Goal: Information Seeking & Learning: Check status

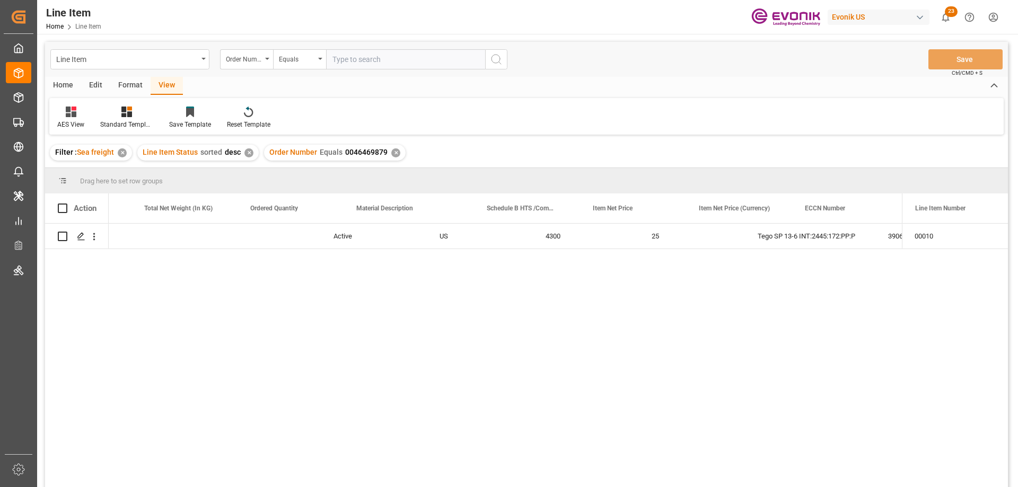
scroll to position [0, 401]
click at [393, 151] on div "✕" at bounding box center [395, 152] width 9 height 9
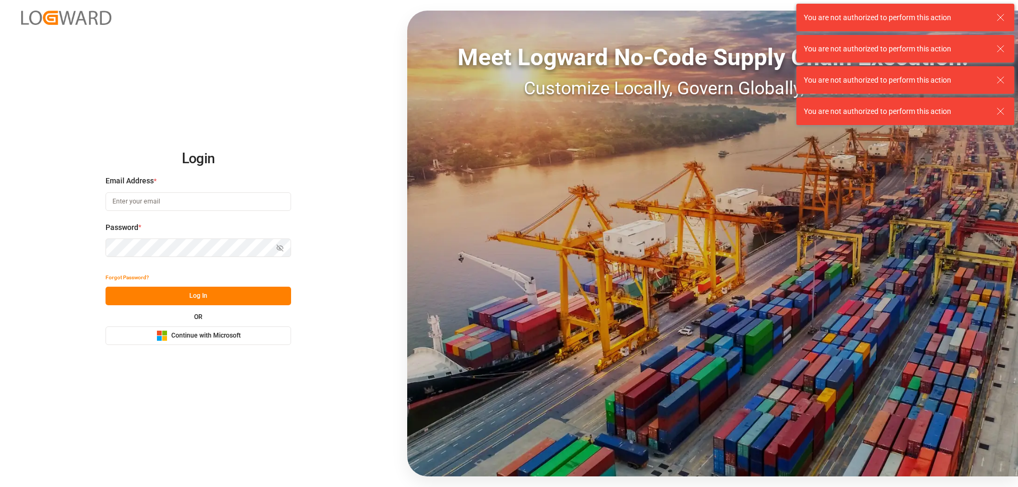
click at [199, 197] on input at bounding box center [198, 201] width 186 height 19
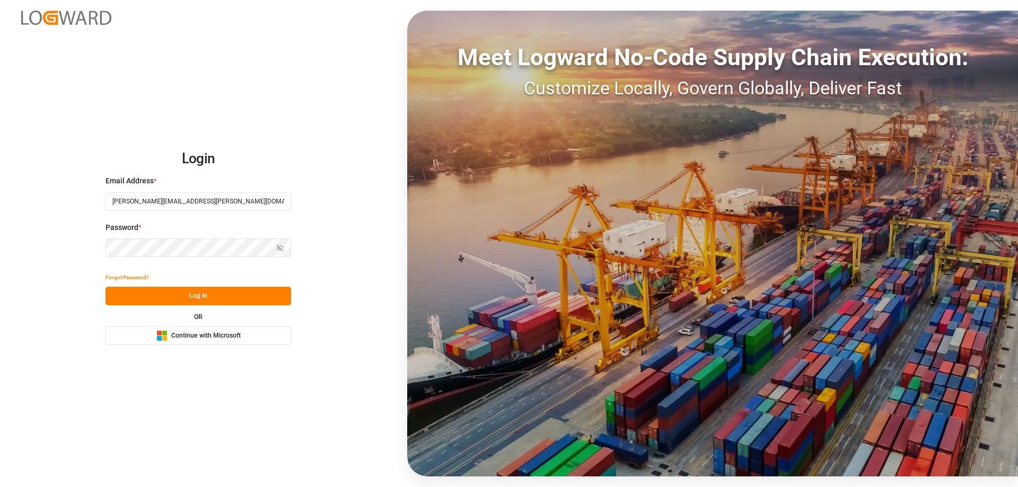
type input "Zachary.Glick@leschaco.com"
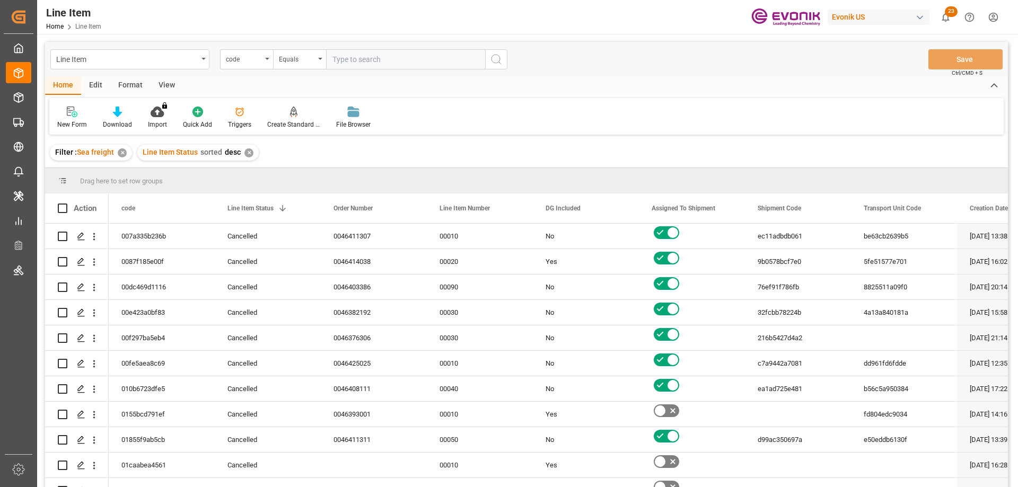
click at [251, 72] on div "Line Item code Equals Save Ctrl/CMD + S" at bounding box center [526, 59] width 963 height 35
click at [255, 65] on div "code" at bounding box center [246, 59] width 53 height 20
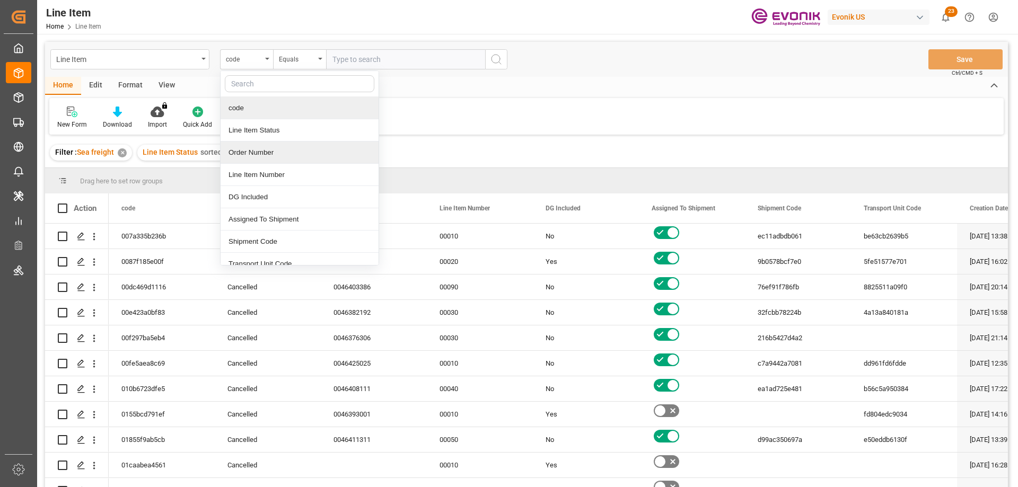
click at [270, 149] on div "Order Number" at bounding box center [300, 153] width 158 height 22
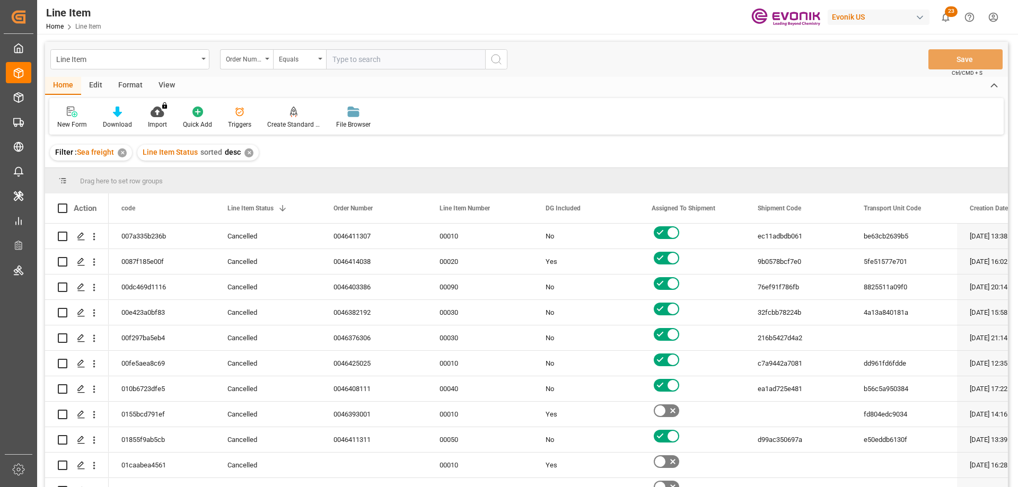
click at [367, 58] on input "text" at bounding box center [405, 59] width 159 height 20
click at [163, 81] on div "View" at bounding box center [167, 86] width 32 height 18
click at [124, 112] on icon at bounding box center [120, 112] width 11 height 11
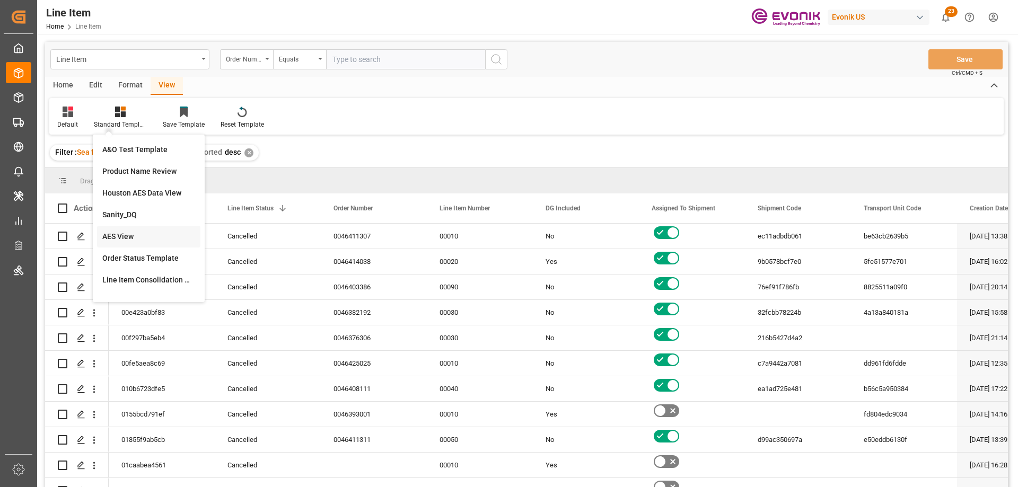
click at [127, 234] on div "AES View" at bounding box center [148, 236] width 93 height 11
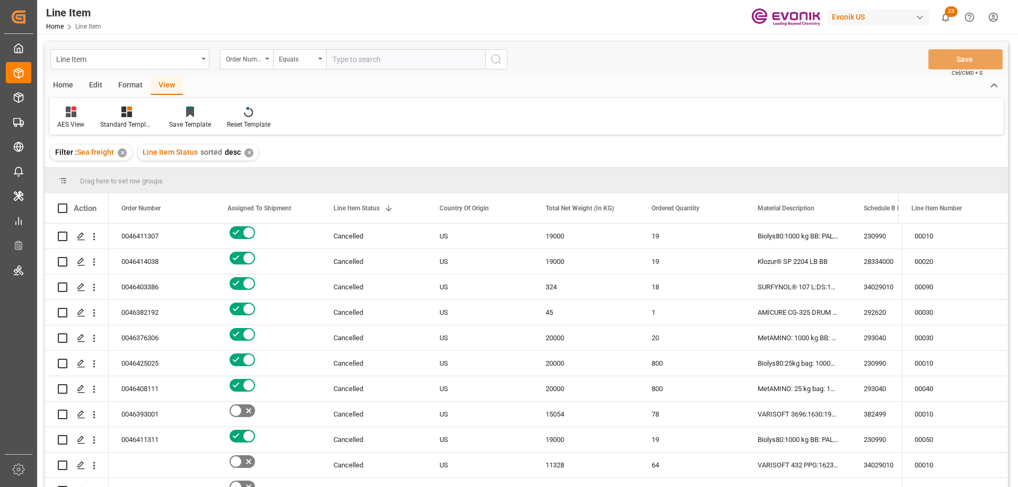
click at [367, 62] on input "text" at bounding box center [405, 59] width 159 height 20
paste input "0046464568"
type input "0046464568"
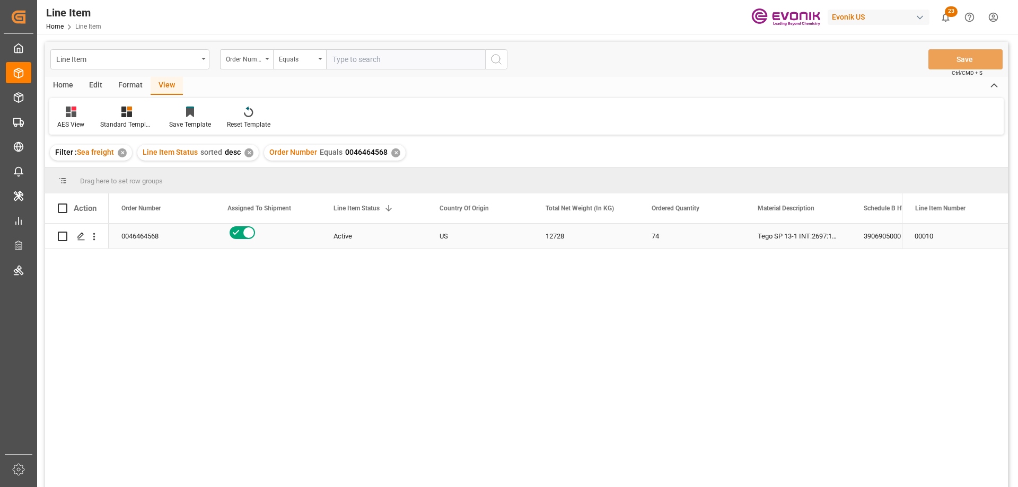
click at [180, 235] on div "0046464568" at bounding box center [162, 236] width 106 height 25
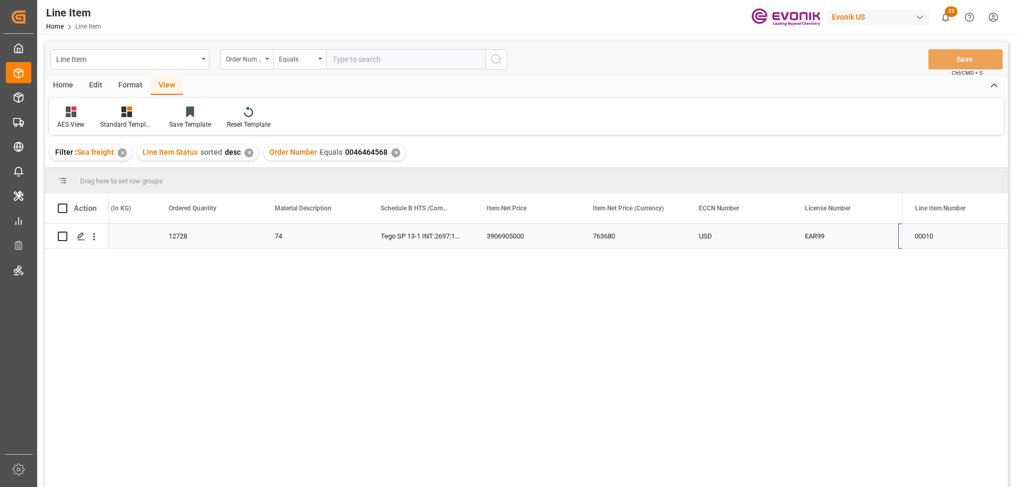
scroll to position [0, 483]
click at [171, 235] on div "74" at bounding box center [209, 236] width 106 height 25
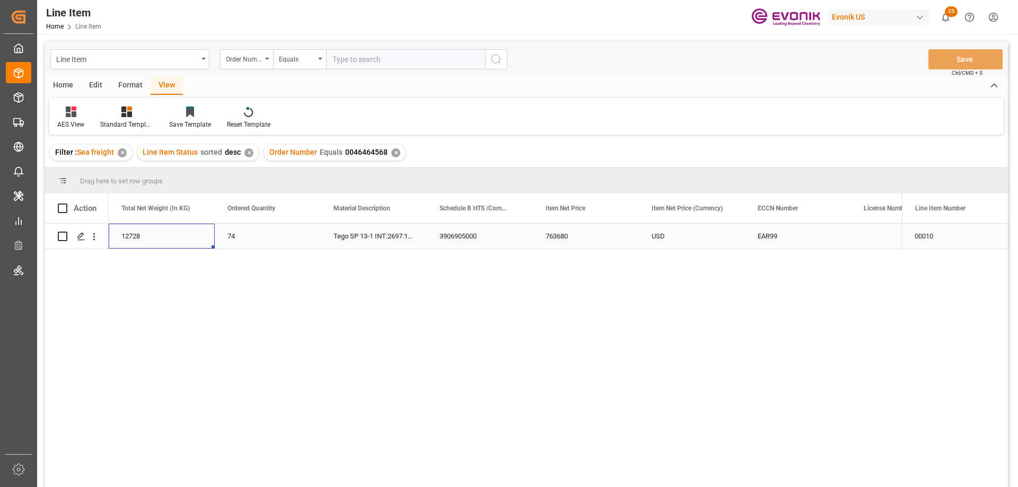
scroll to position [0, 318]
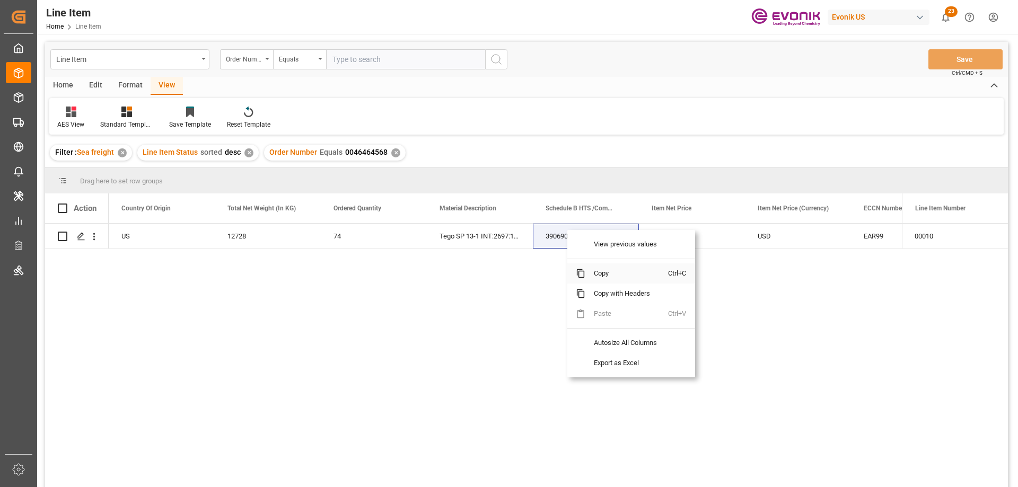
click at [608, 271] on span "Copy" at bounding box center [626, 273] width 83 height 20
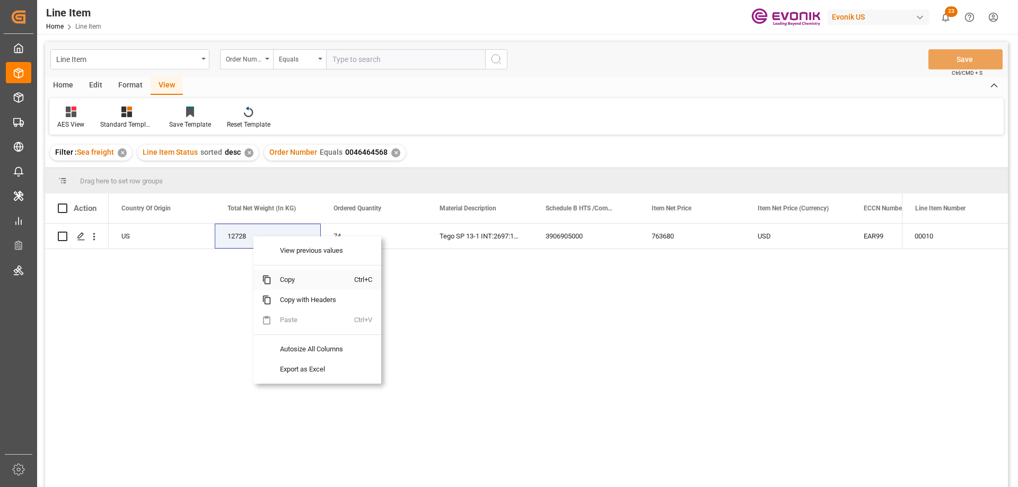
click at [291, 284] on span "Copy" at bounding box center [312, 280] width 83 height 20
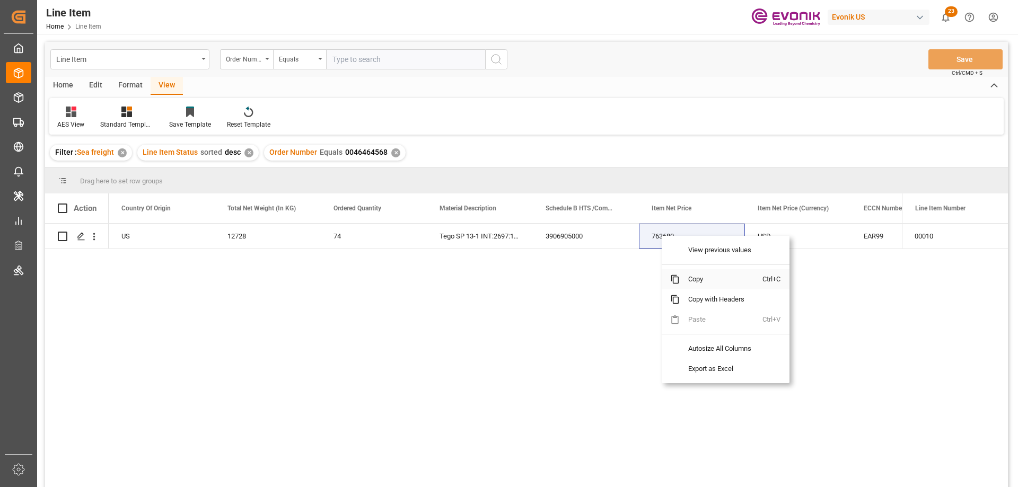
click at [698, 278] on span "Copy" at bounding box center [721, 279] width 83 height 20
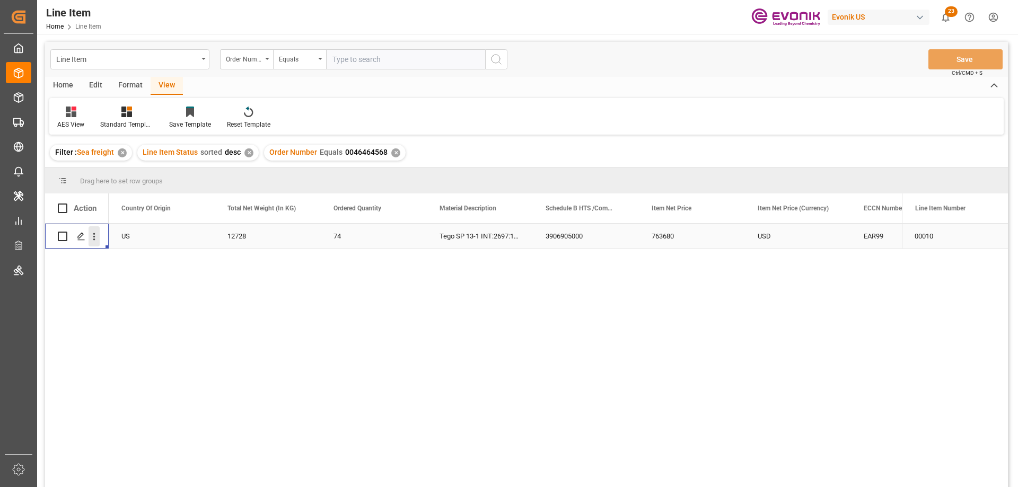
click at [92, 232] on icon "open menu" at bounding box center [94, 236] width 11 height 11
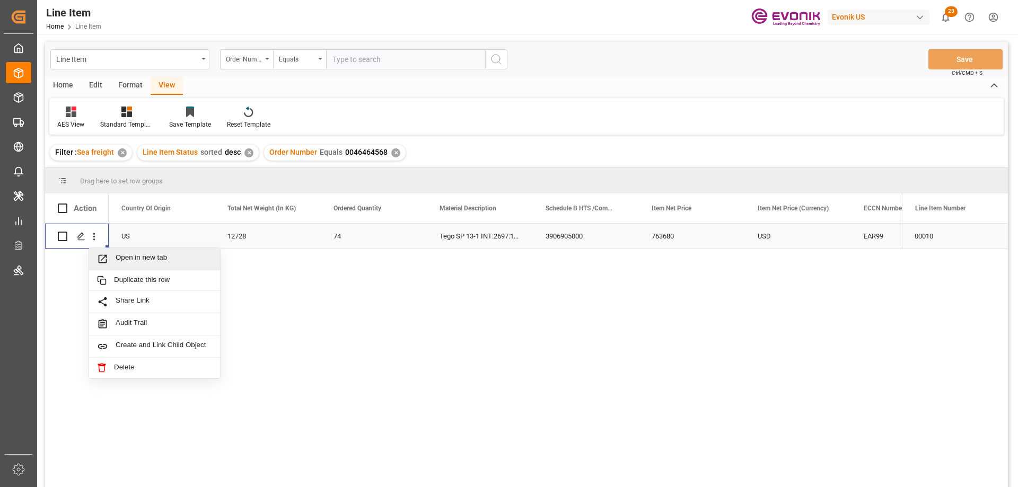
click at [131, 257] on span "Open in new tab" at bounding box center [164, 258] width 96 height 11
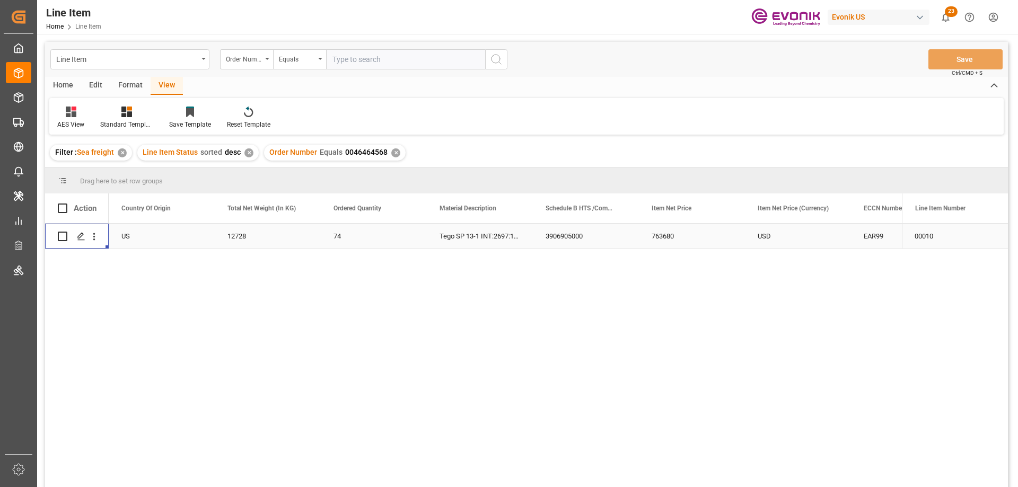
click at [359, 58] on input "text" at bounding box center [405, 59] width 159 height 20
paste input "0046467748"
type input "0046467748"
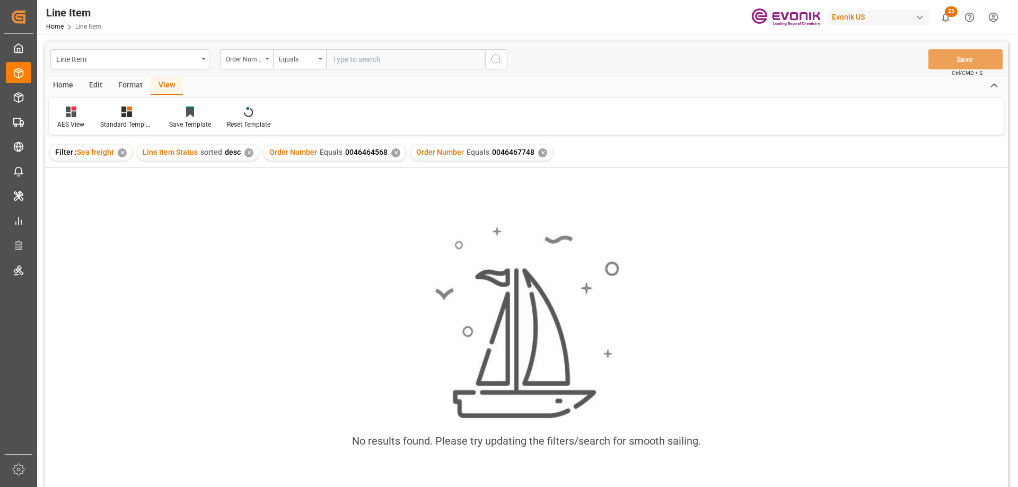
click at [396, 152] on div "✕" at bounding box center [395, 152] width 9 height 9
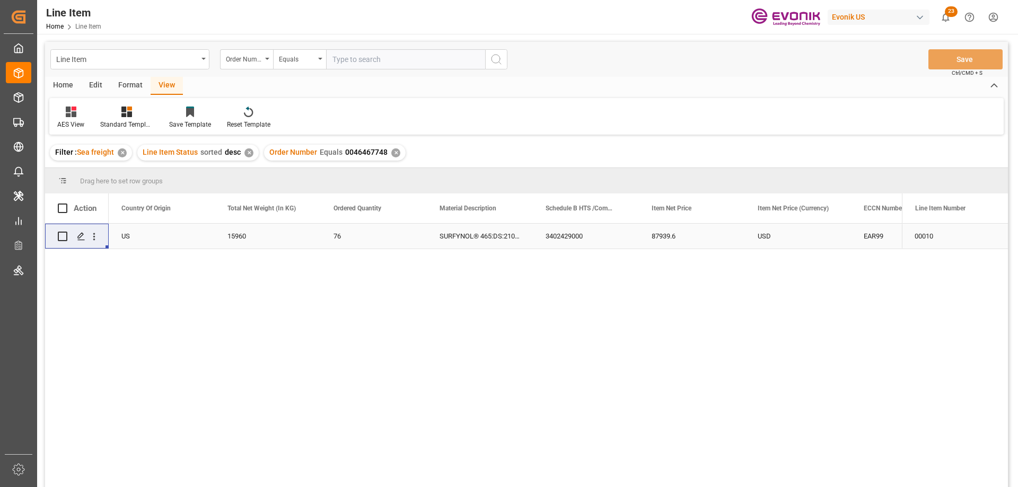
click at [122, 237] on div "US" at bounding box center [162, 236] width 106 height 25
click at [872, 228] on div "USD" at bounding box center [904, 236] width 106 height 25
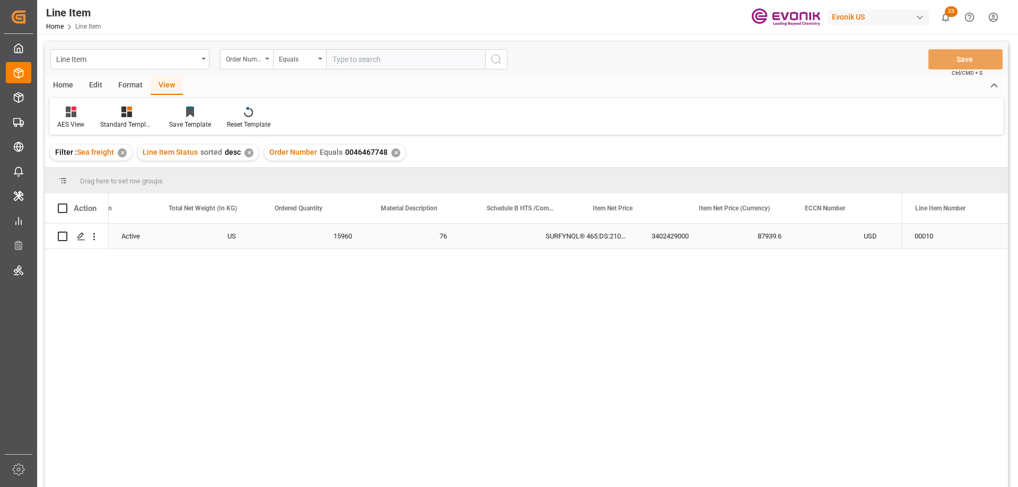
scroll to position [0, 377]
click at [94, 239] on icon "open menu" at bounding box center [94, 236] width 2 height 7
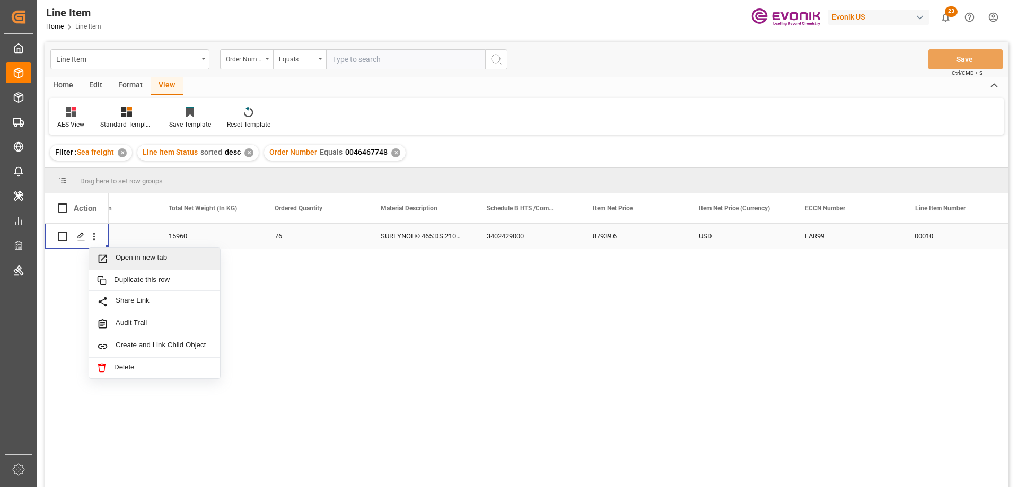
click at [119, 258] on span "Open in new tab" at bounding box center [164, 258] width 96 height 11
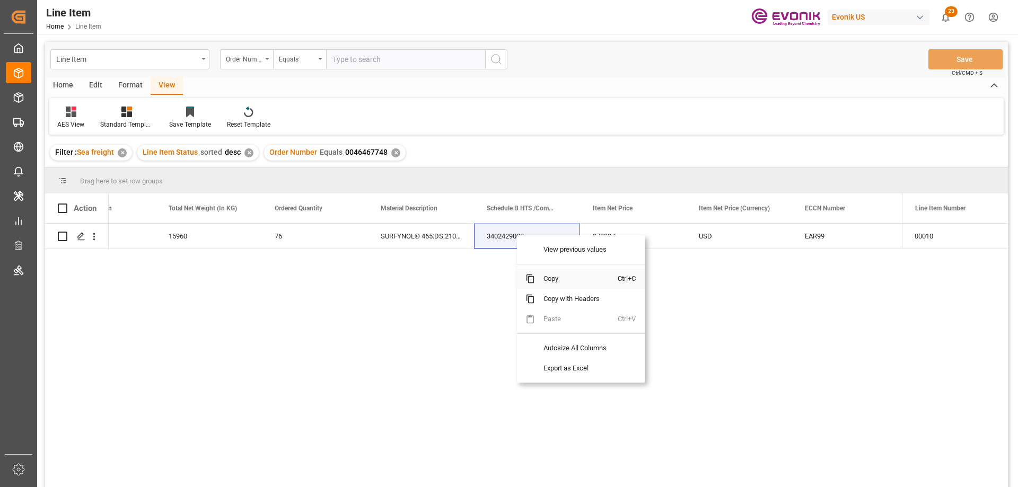
click at [552, 272] on span "Copy" at bounding box center [576, 279] width 83 height 20
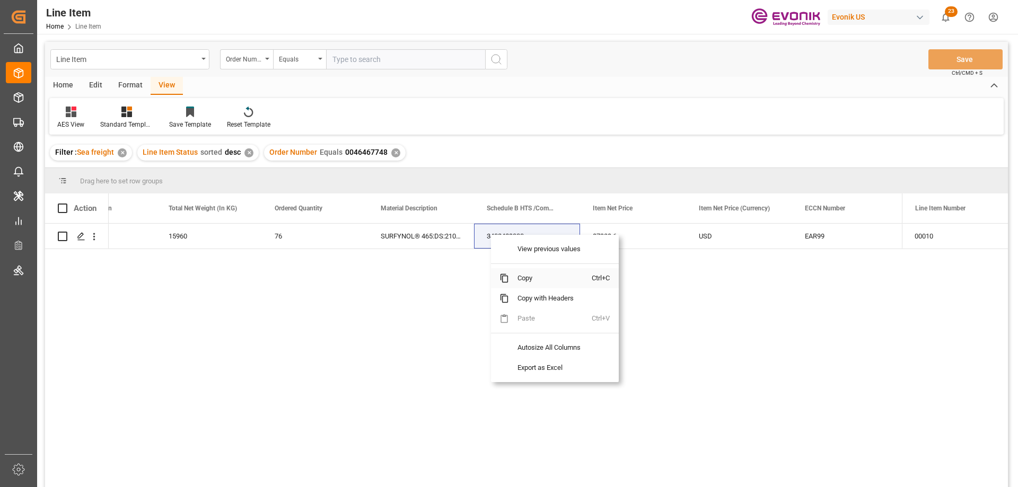
click at [526, 279] on span "Copy" at bounding box center [550, 278] width 83 height 20
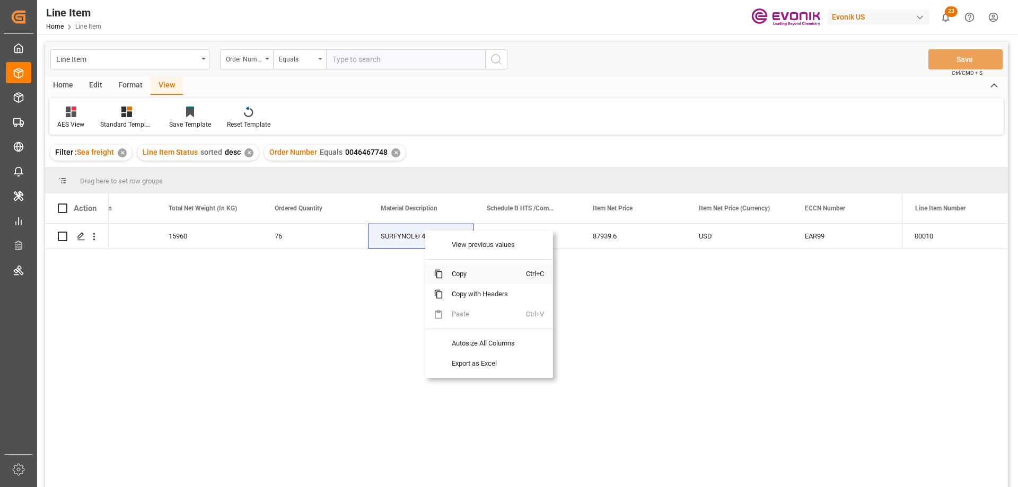
click at [463, 276] on span "Copy" at bounding box center [484, 274] width 83 height 20
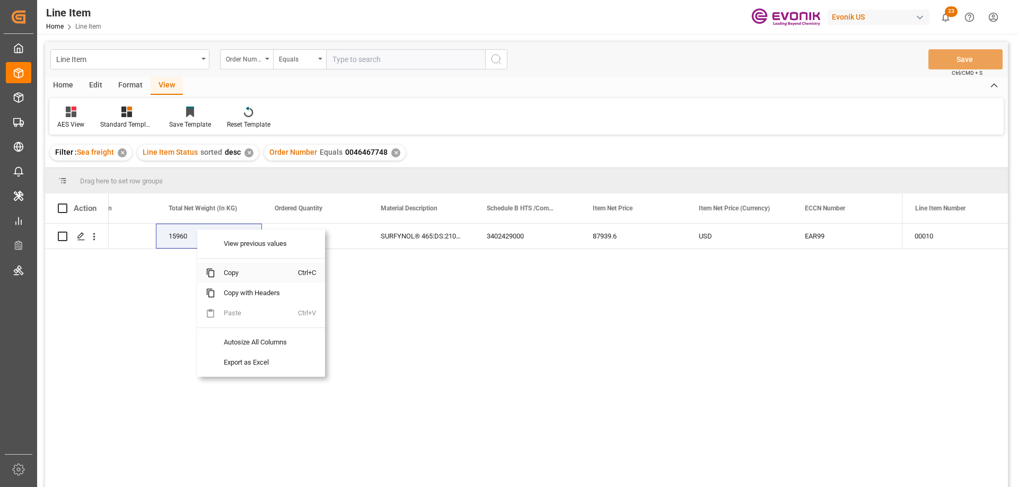
click at [246, 267] on span "Copy" at bounding box center [256, 273] width 83 height 20
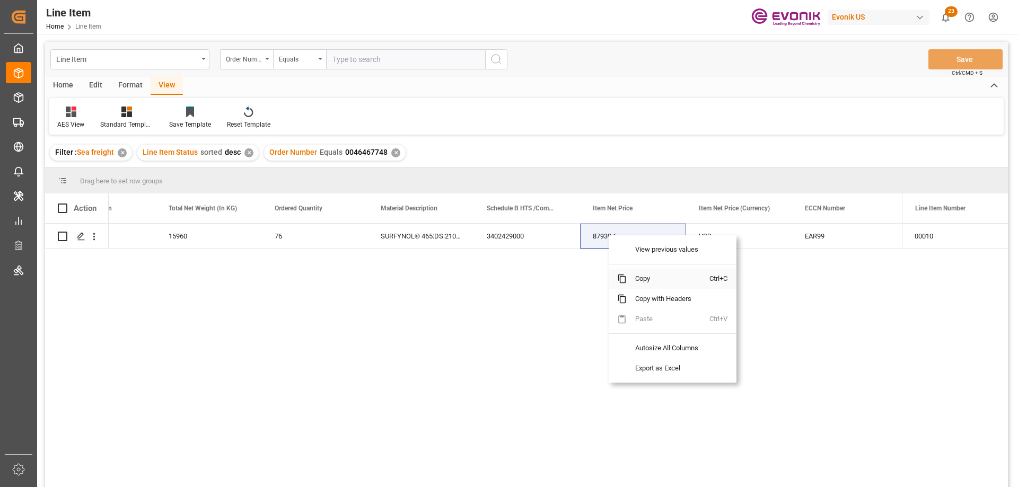
click at [641, 277] on span "Copy" at bounding box center [668, 279] width 83 height 20
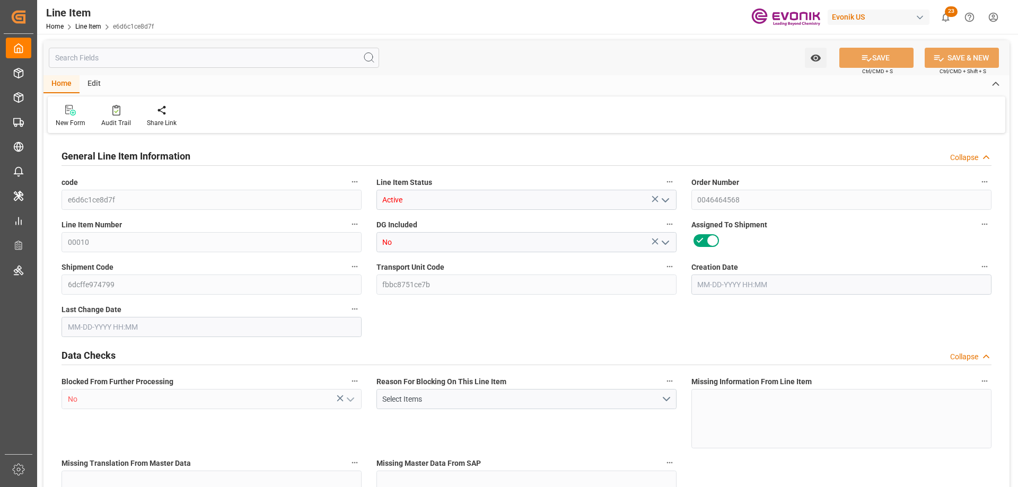
type input "19"
type input "14137.774"
type input "12728"
type input "832.4751"
type input "74"
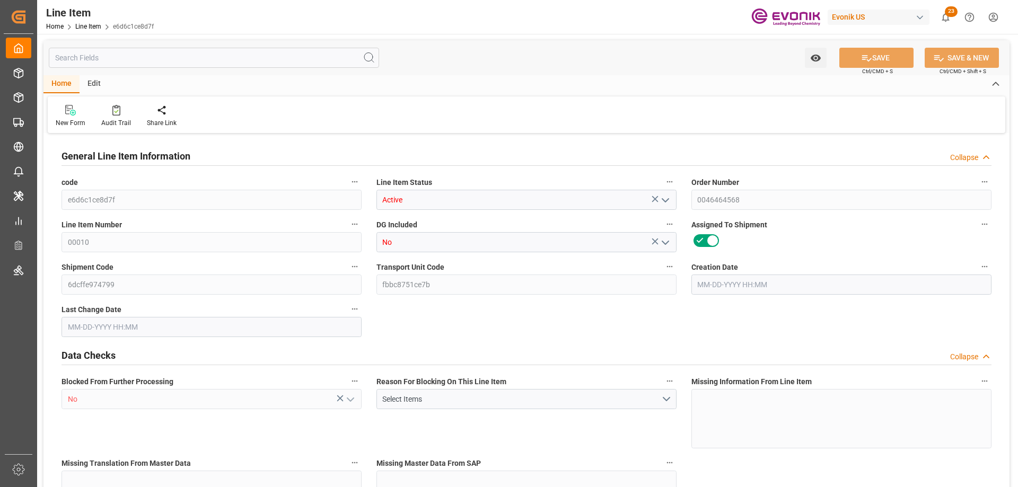
type input "763680"
type input "74"
type input "14137.774"
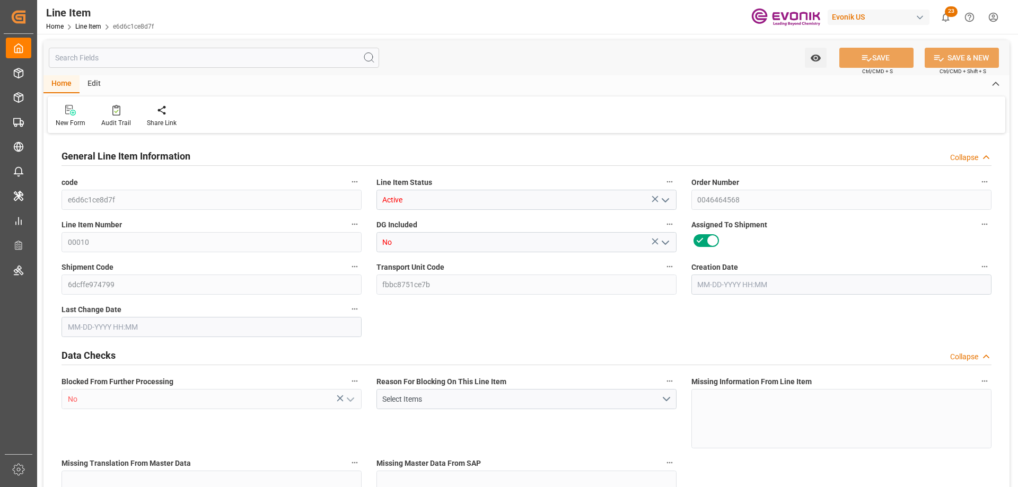
type input "14517.774"
type input "12728"
type input "832.4751"
type input "832475.062"
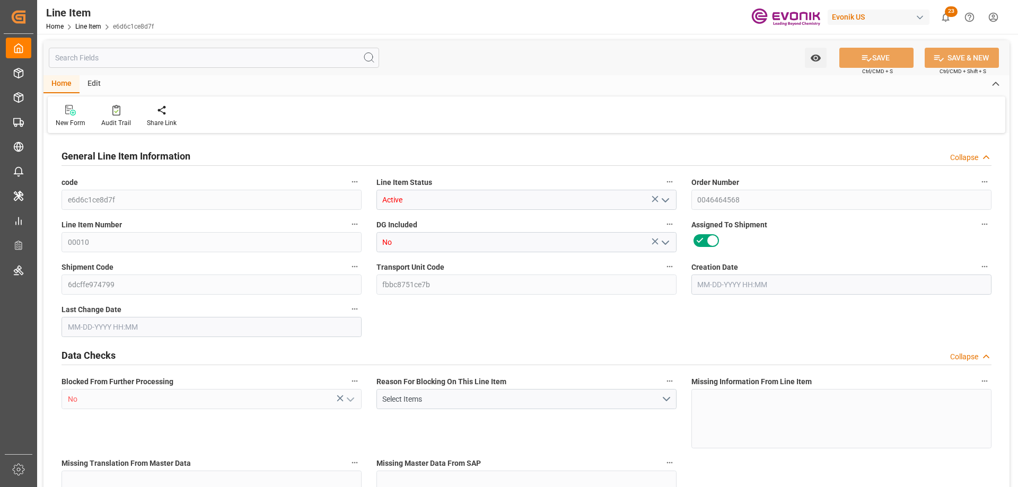
type input "74"
type input "14137.774"
type input "12728"
type input "832.4751"
type input "09-08-2025 16:31"
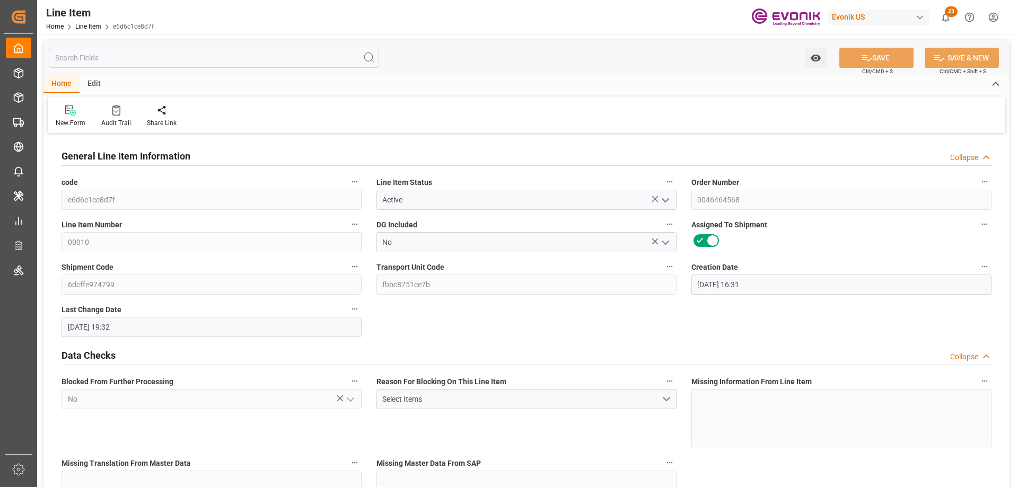
type input "09-09-2025 19:32"
type input "10-16-2025"
type input "[DATE]"
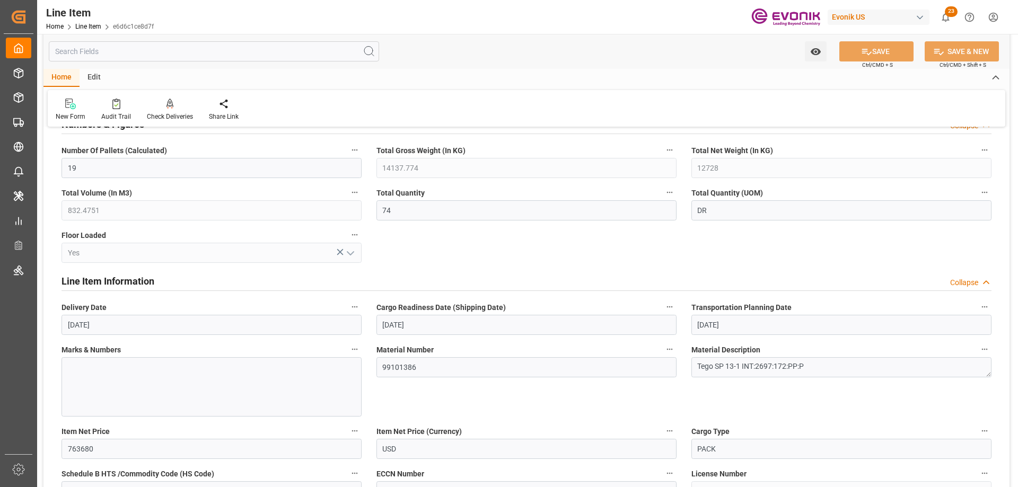
scroll to position [477, 0]
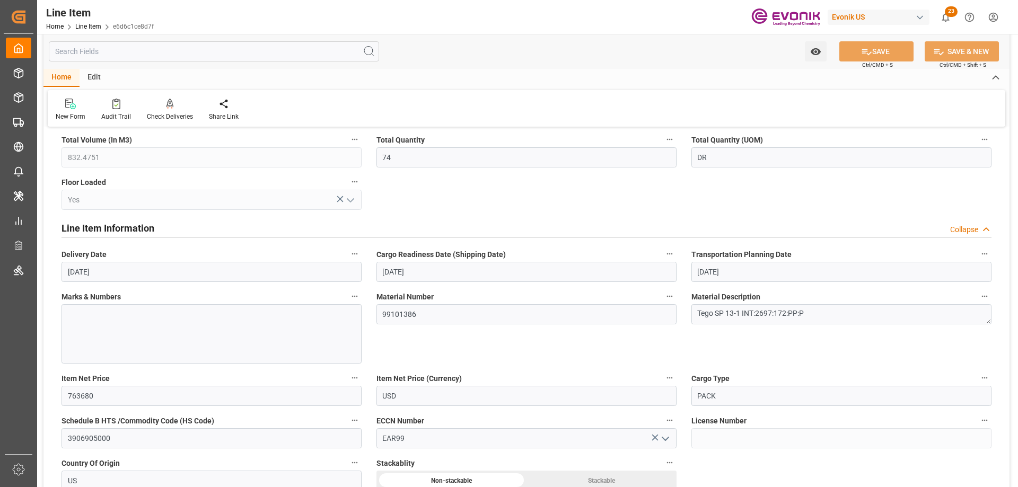
click at [133, 56] on input "text" at bounding box center [214, 51] width 330 height 20
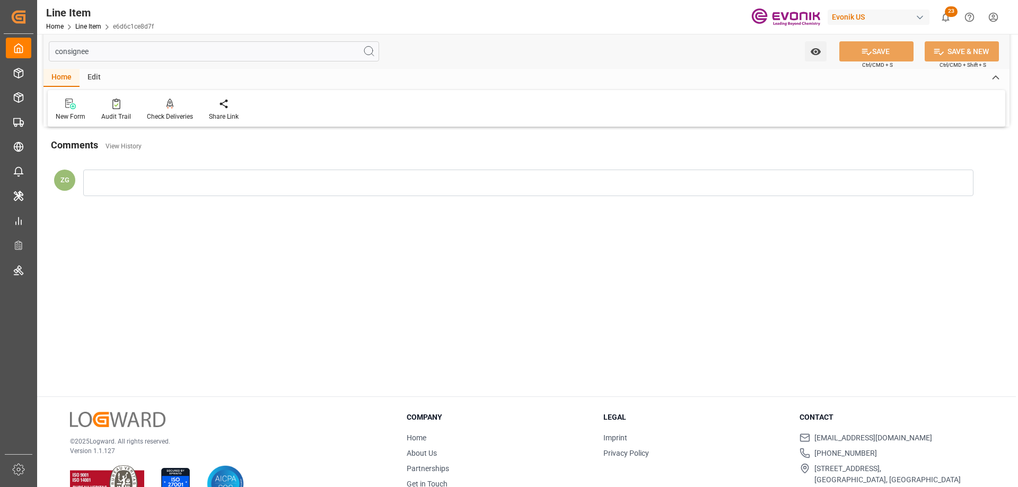
scroll to position [0, 0]
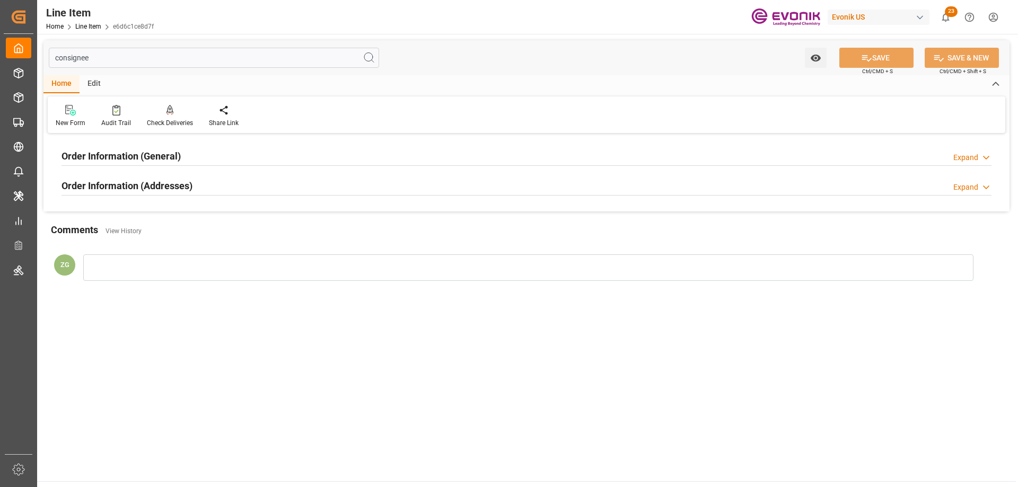
type input "consignee"
click at [153, 184] on h2 "Order Information (Addresses)" at bounding box center [126, 186] width 131 height 14
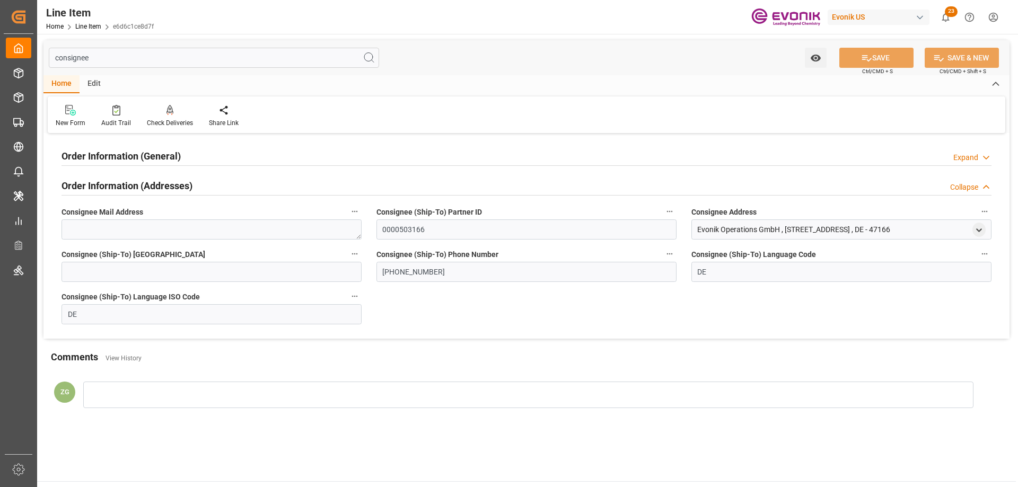
click at [151, 163] on h2 "Order Information (General)" at bounding box center [120, 156] width 119 height 14
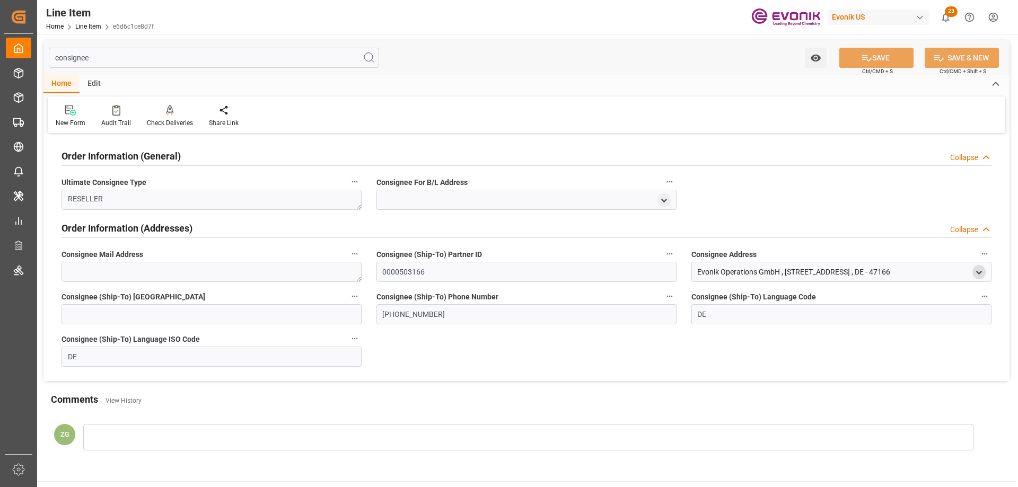
click at [979, 270] on icon "open menu" at bounding box center [978, 272] width 9 height 9
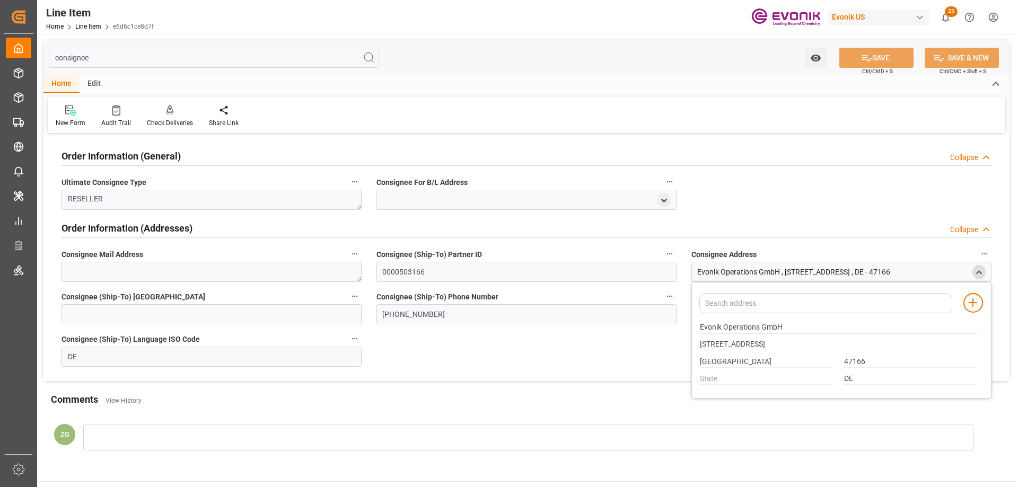
drag, startPoint x: 701, startPoint y: 325, endPoint x: 781, endPoint y: 326, distance: 80.6
click at [781, 326] on input "Evonik Operations GmbH" at bounding box center [838, 328] width 277 height 12
click at [761, 362] on input "Duisburg - Marxloh" at bounding box center [766, 362] width 133 height 12
click at [857, 360] on input "47166" at bounding box center [910, 362] width 133 height 12
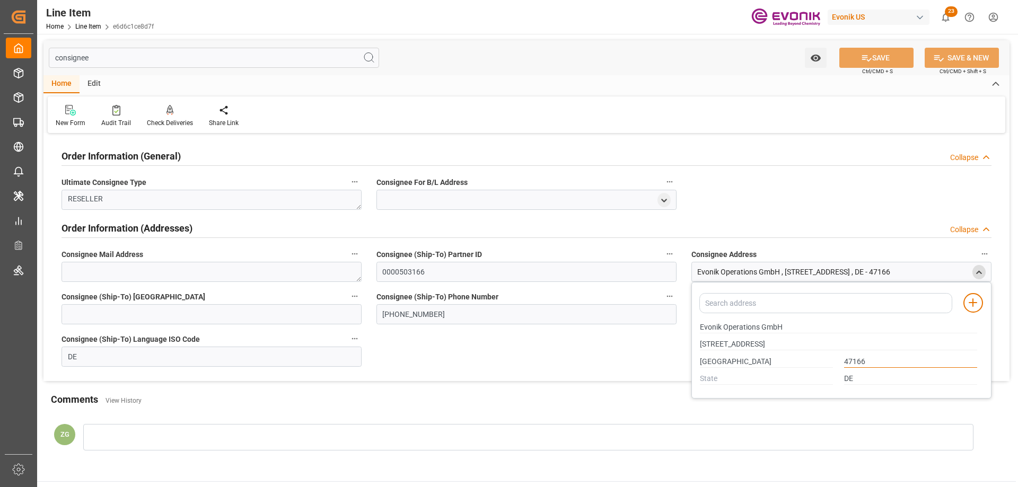
click at [857, 360] on input "47166" at bounding box center [910, 362] width 133 height 12
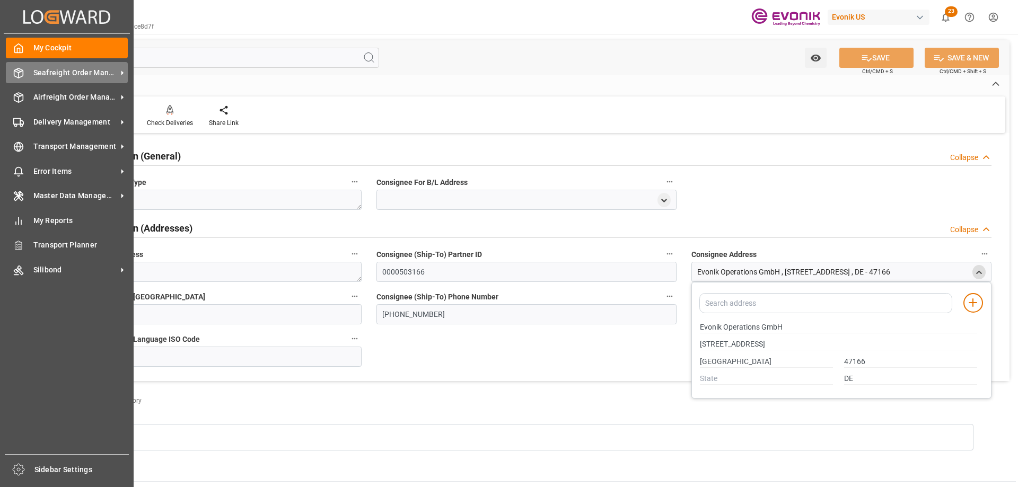
click at [54, 77] on span "Seafreight Order Management" at bounding box center [75, 72] width 84 height 11
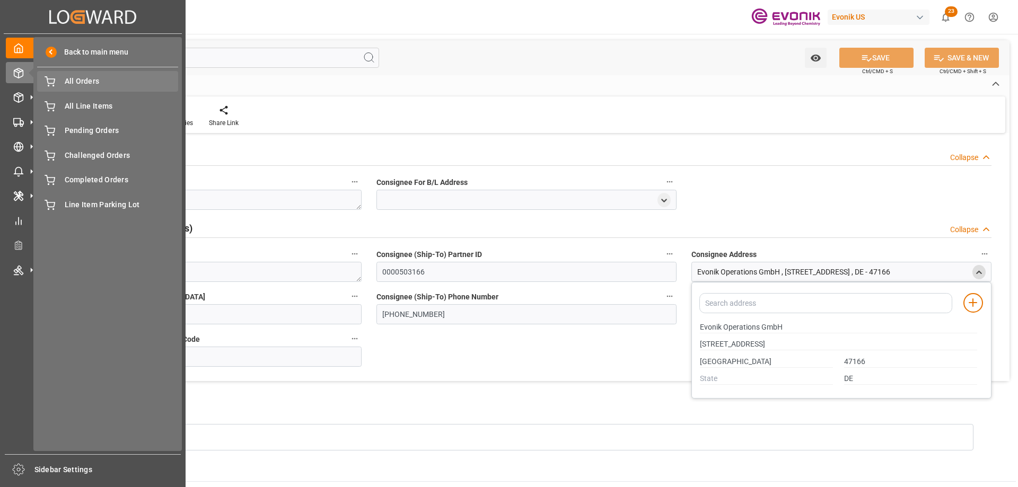
click at [77, 81] on span "All Orders" at bounding box center [122, 81] width 114 height 11
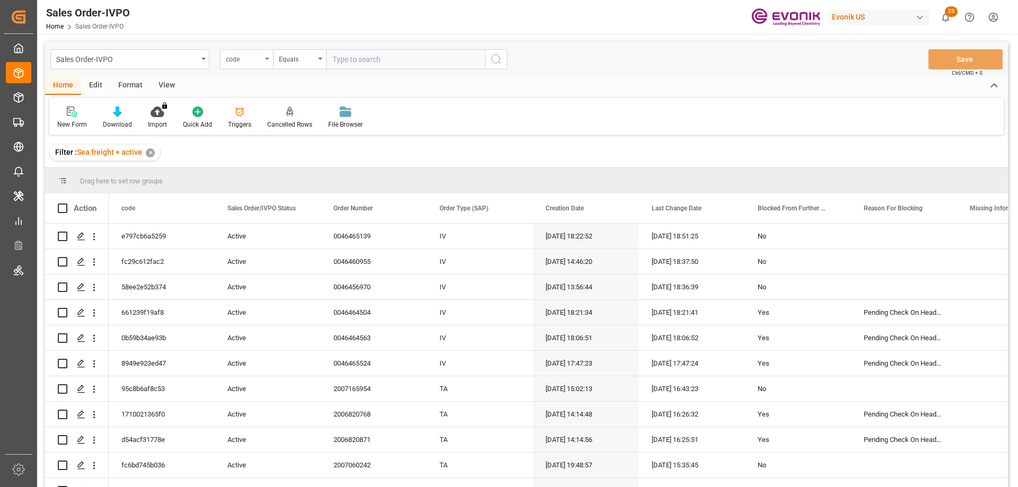
click at [241, 65] on div "code" at bounding box center [246, 59] width 53 height 20
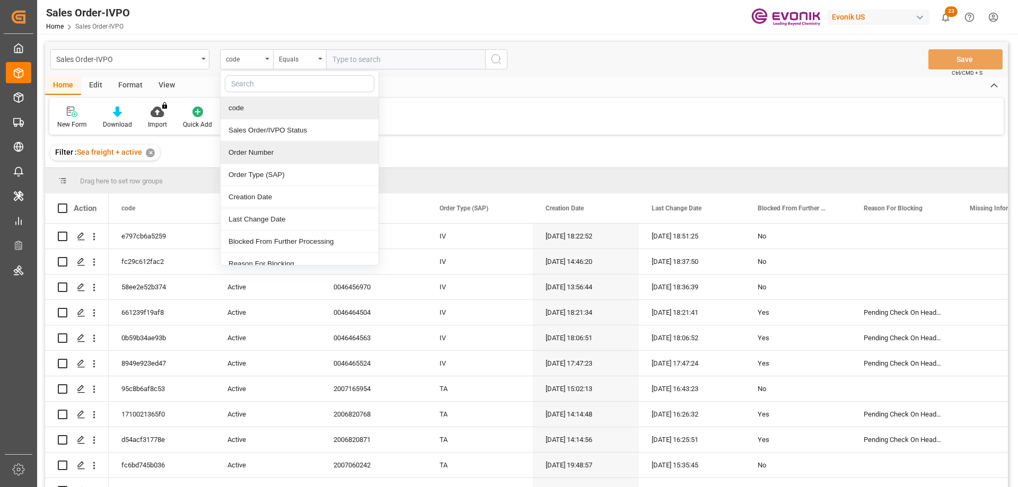
click at [250, 154] on div "Order Number" at bounding box center [300, 153] width 158 height 22
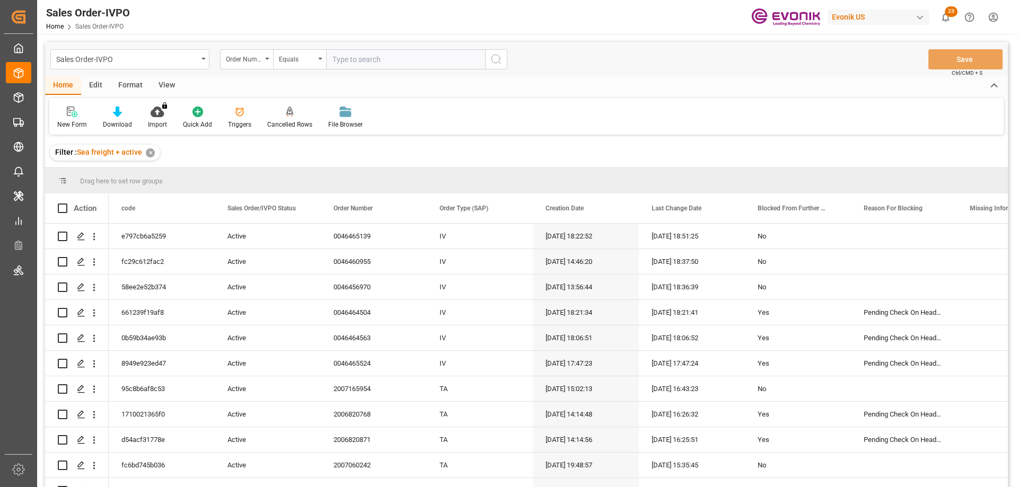
click at [382, 62] on input "text" at bounding box center [405, 59] width 159 height 20
paste input "46464563"
click at [329, 60] on input "46464563" at bounding box center [405, 59] width 159 height 20
type input "0046464563"
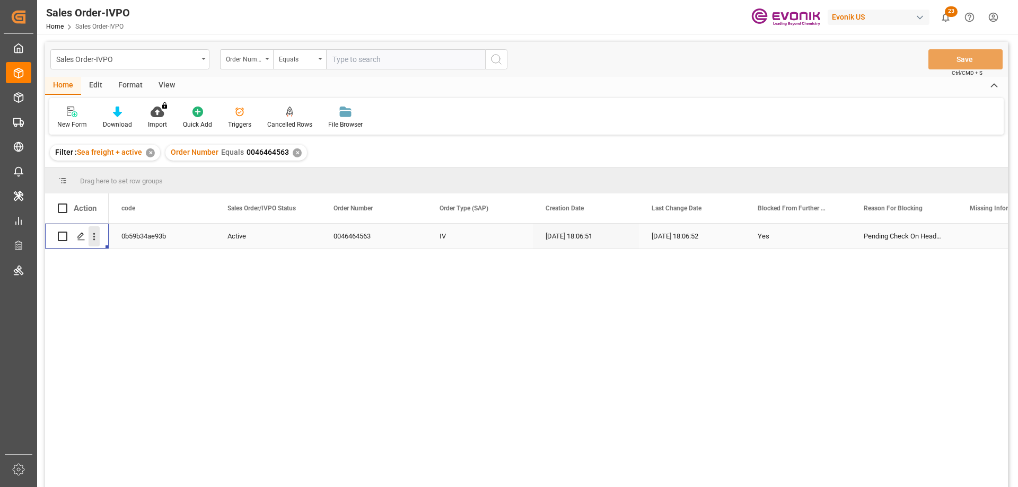
click at [95, 234] on icon "open menu" at bounding box center [94, 236] width 2 height 7
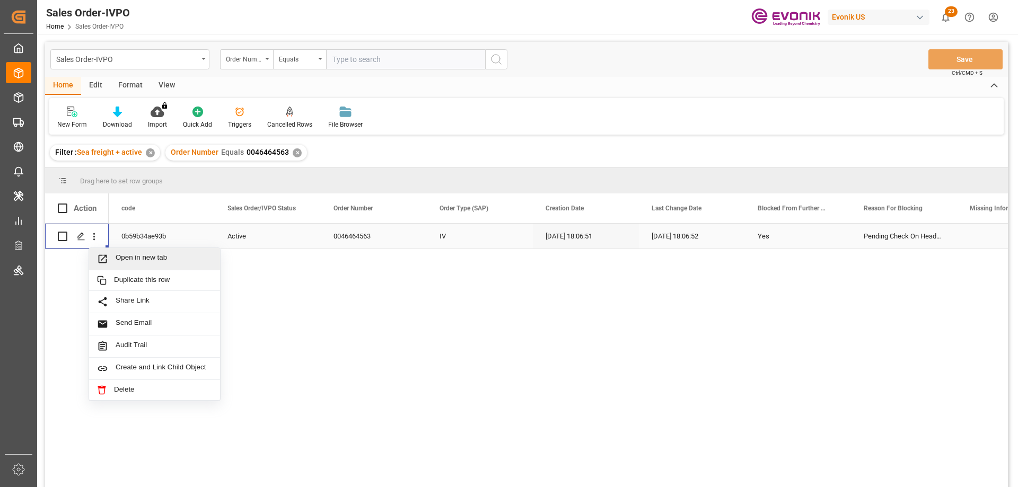
click at [125, 258] on span "Open in new tab" at bounding box center [164, 258] width 96 height 11
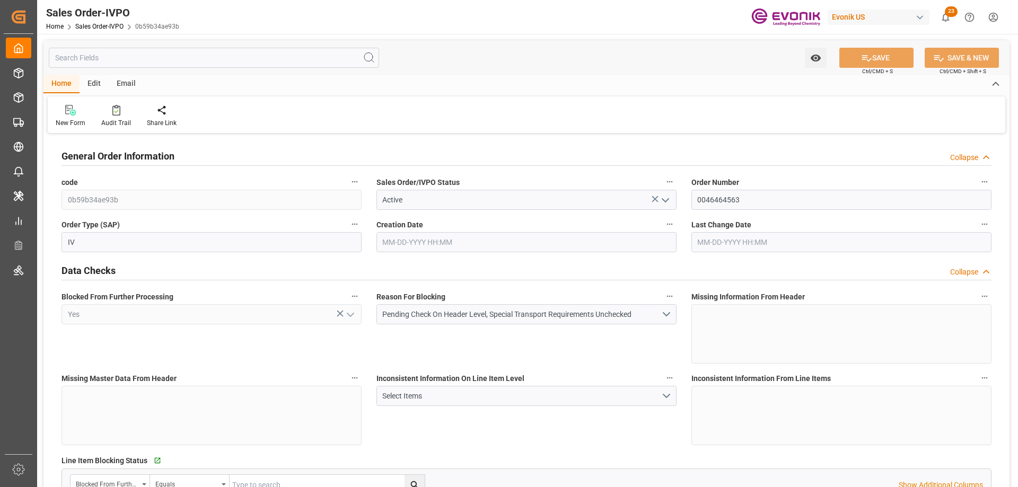
type input "BEANR"
type input "0"
type input "1"
type input "15226.8"
type input "09-12-2025 18:06"
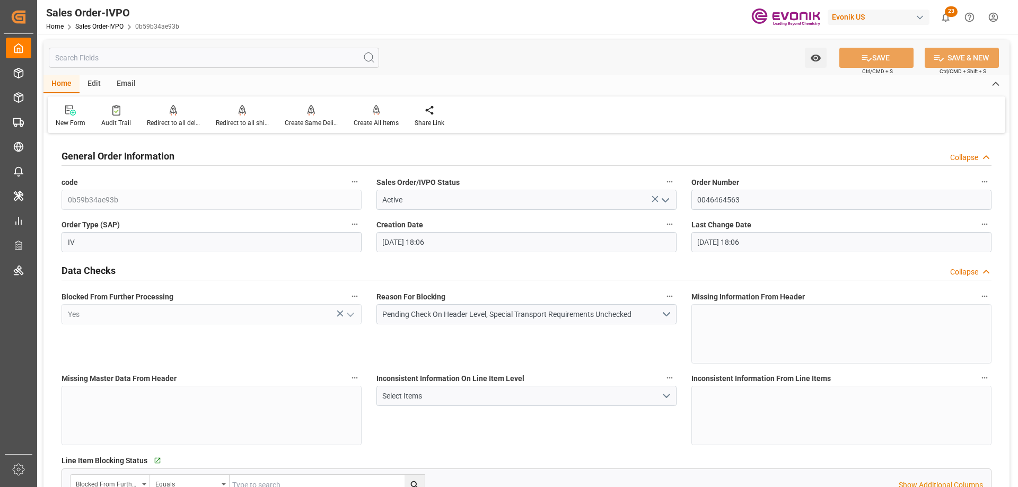
type input "09-12-2025 18:06"
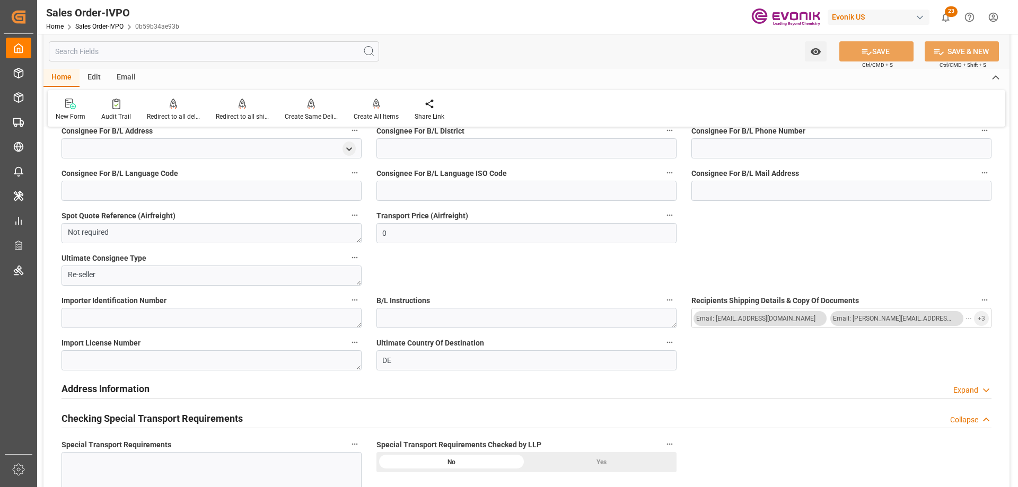
scroll to position [795, 0]
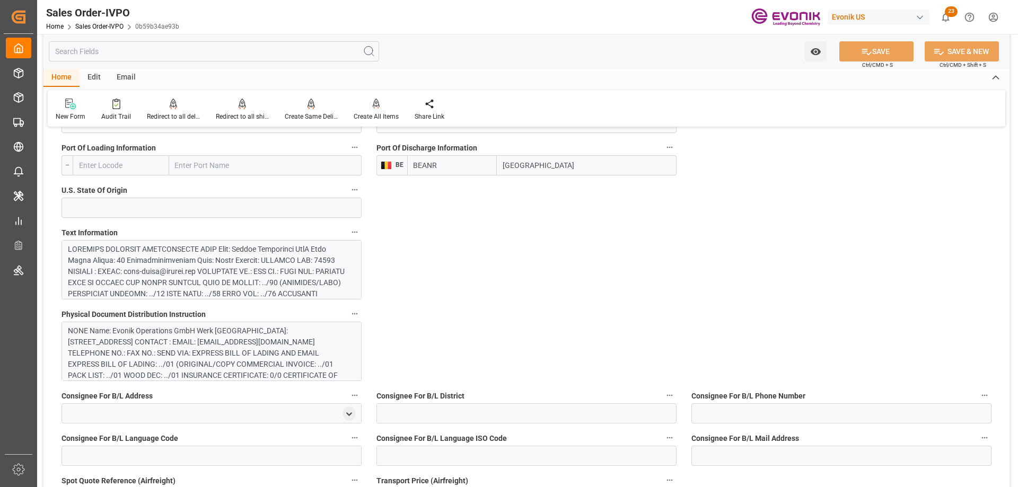
click at [269, 269] on div at bounding box center [207, 338] width 279 height 189
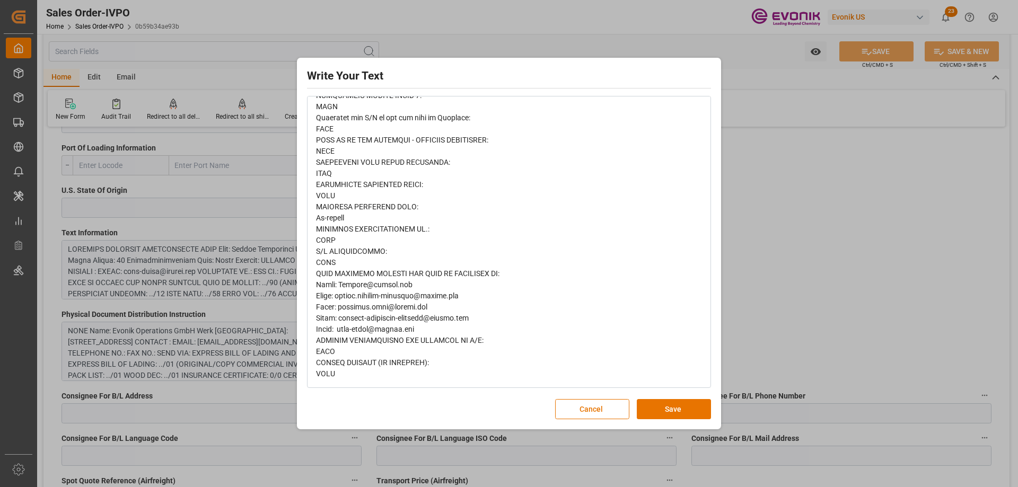
scroll to position [0, 0]
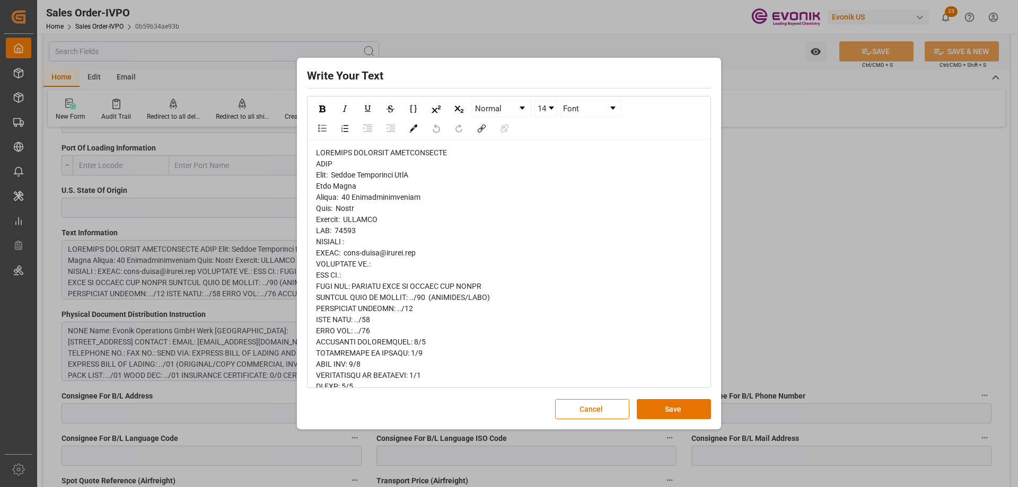
click at [828, 310] on div "Write Your Text Normal 14 Font Cancel Save" at bounding box center [509, 243] width 1018 height 487
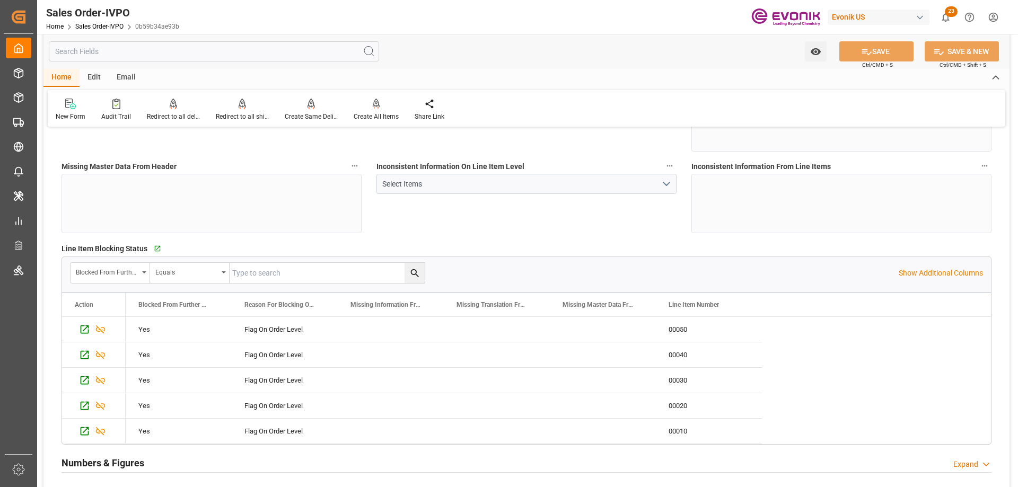
scroll to position [53, 0]
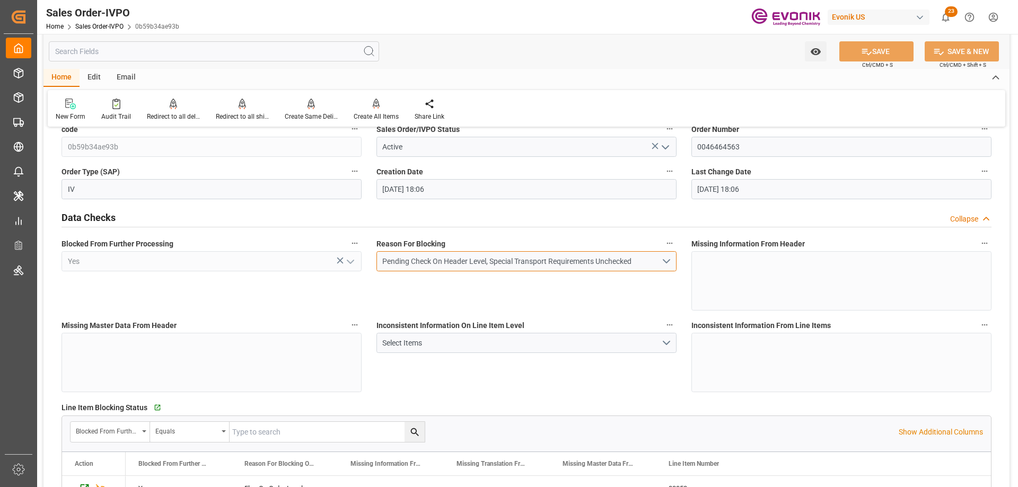
click at [662, 261] on button "Pending Check On Header Level, Special Transport Requirements Unchecked" at bounding box center [526, 261] width 300 height 20
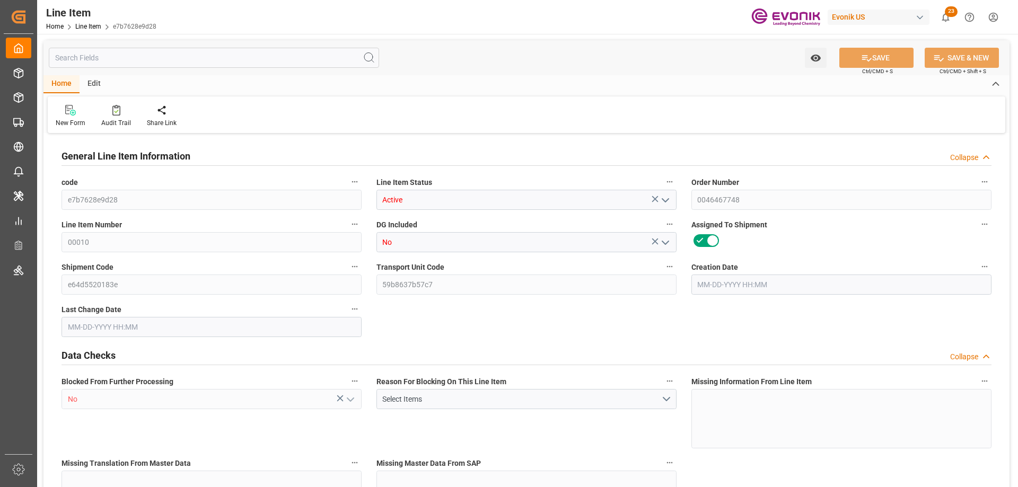
type input "19"
type input "17183.6"
type input "15960"
type input "22.9921"
type input "76"
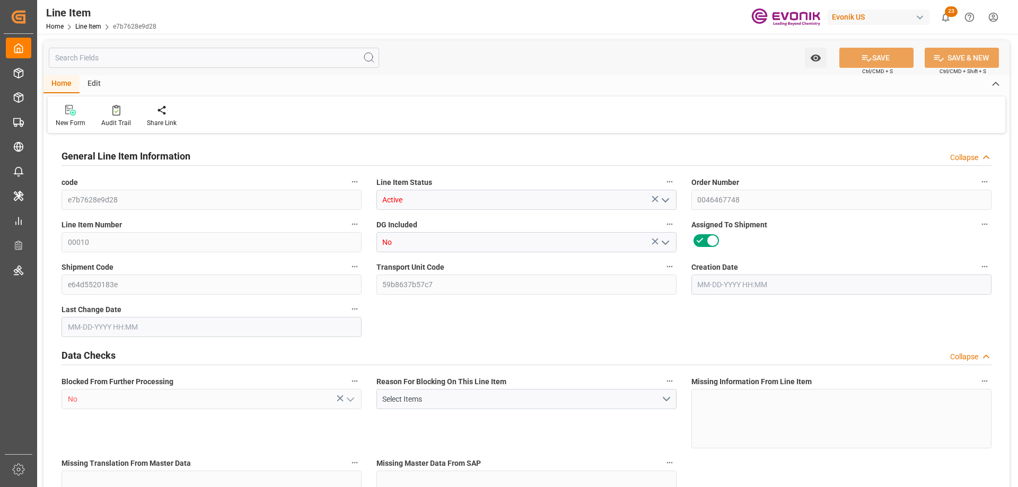
type input "87939.6"
type input "76"
type input "17183.6"
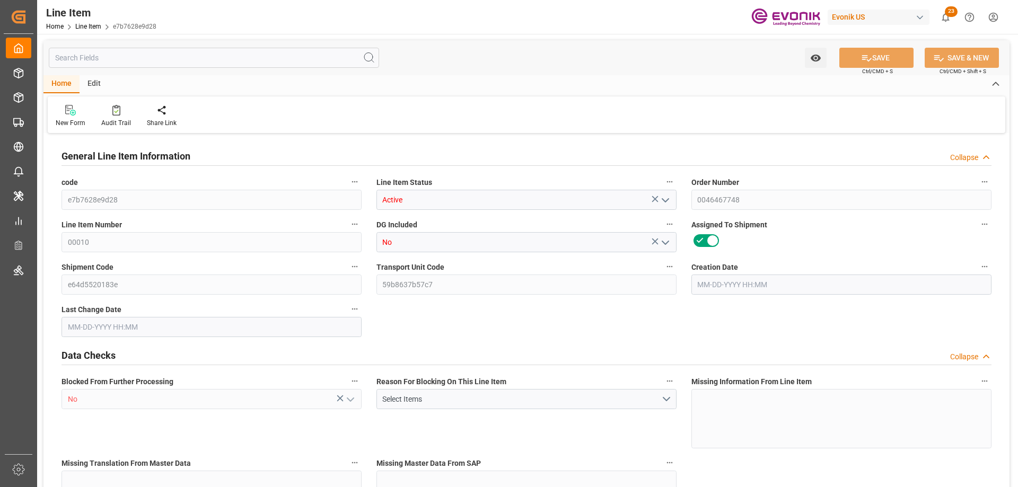
type input "17563.6"
type input "15960"
type input "22.9921"
type input "22992.052"
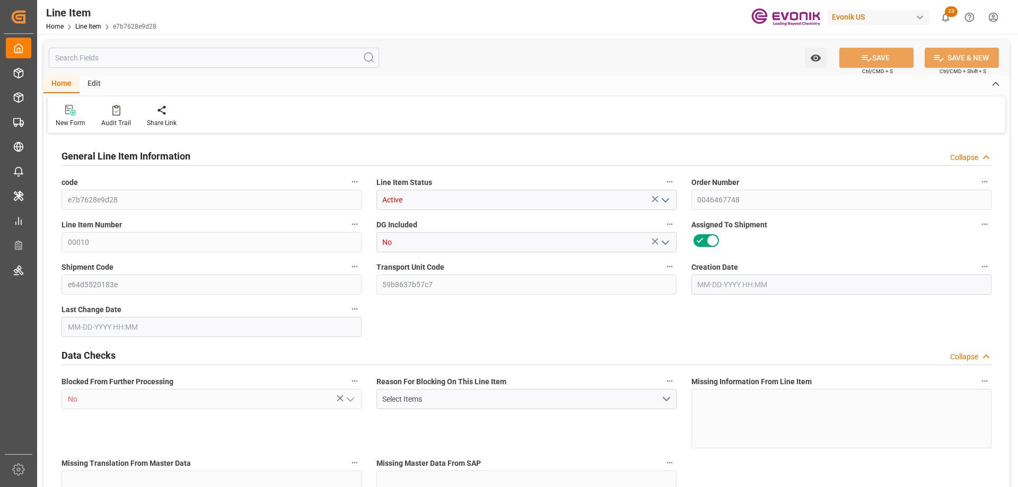
type input "76"
type input "17183.6"
type input "15960"
type input "22.9921"
type input "09-10-2025 18:14"
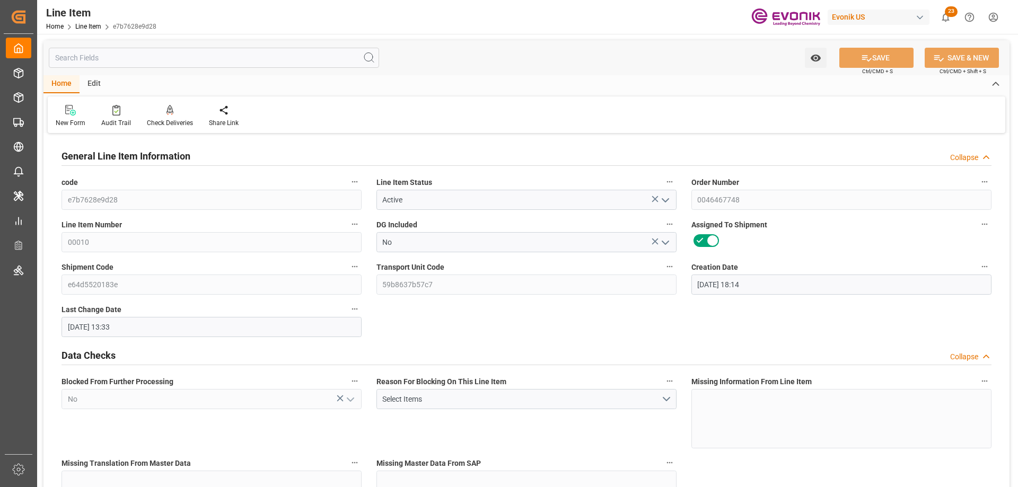
type input "09-12-2025 13:33"
type input "11-17-2025"
type input "[DATE]"
type input "09-12-2025"
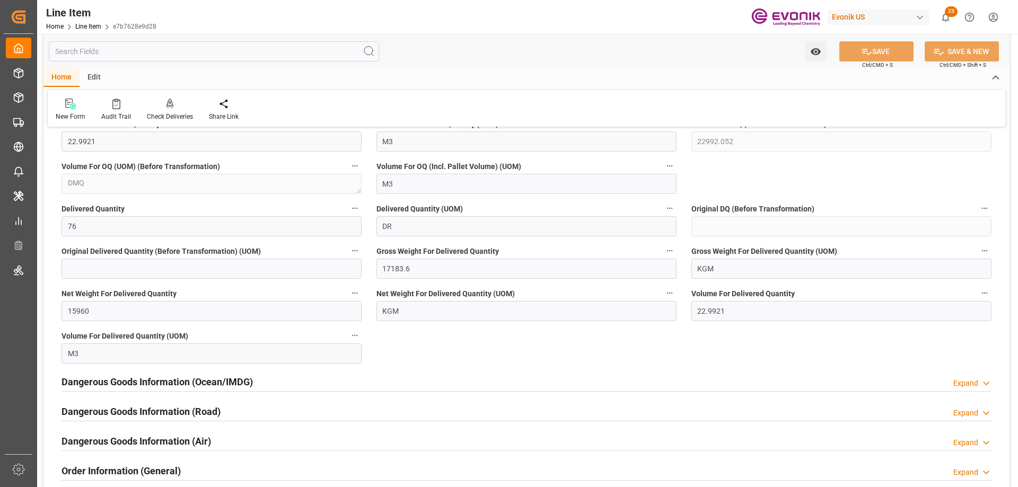
scroll to position [1060, 0]
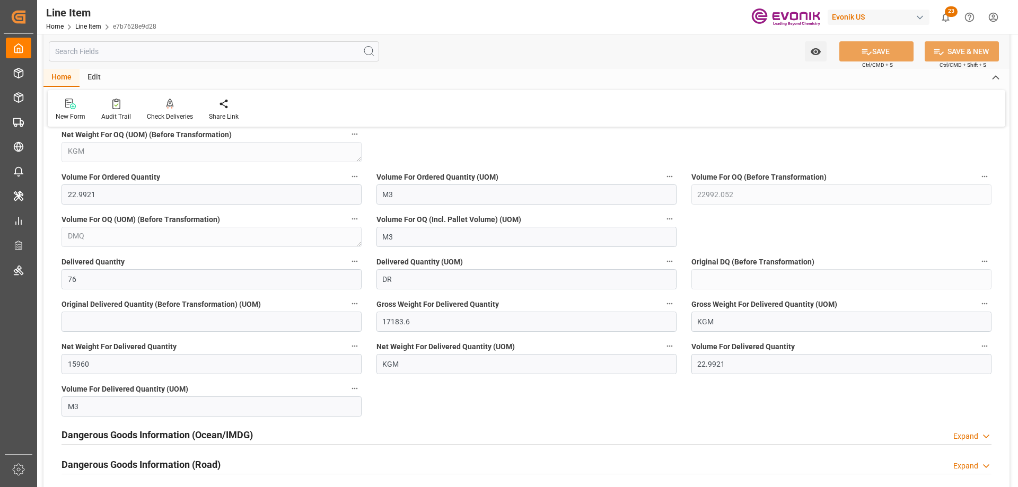
click at [176, 60] on input "text" at bounding box center [214, 51] width 330 height 20
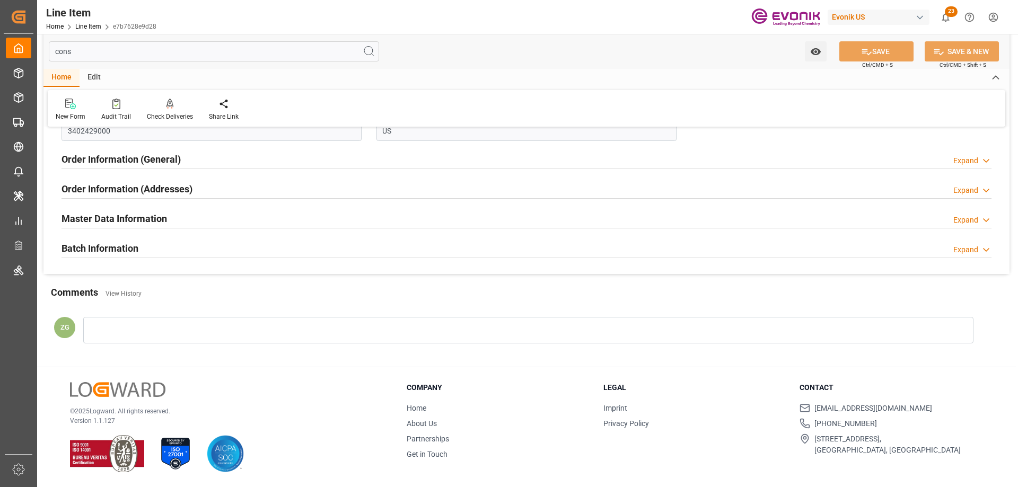
scroll to position [0, 0]
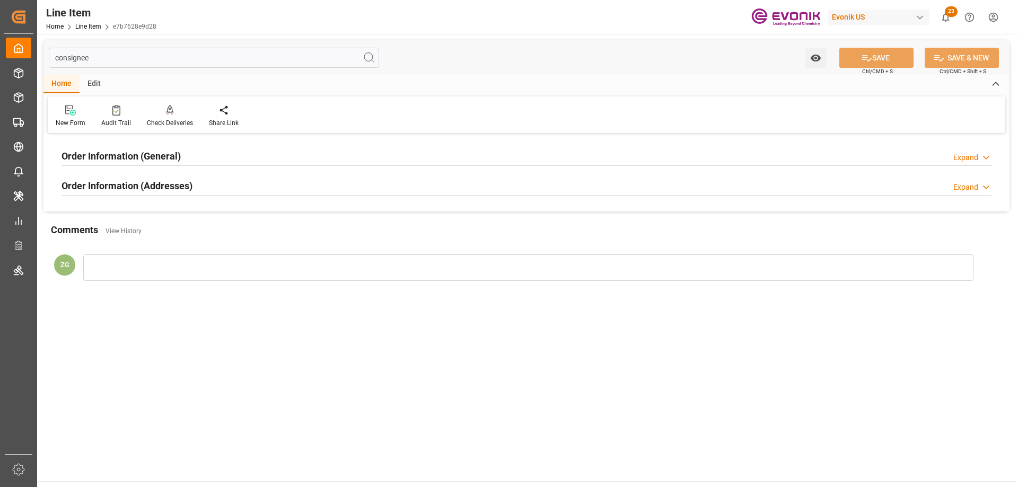
type input "consignee"
click at [152, 186] on h2 "Order Information (Addresses)" at bounding box center [126, 186] width 131 height 14
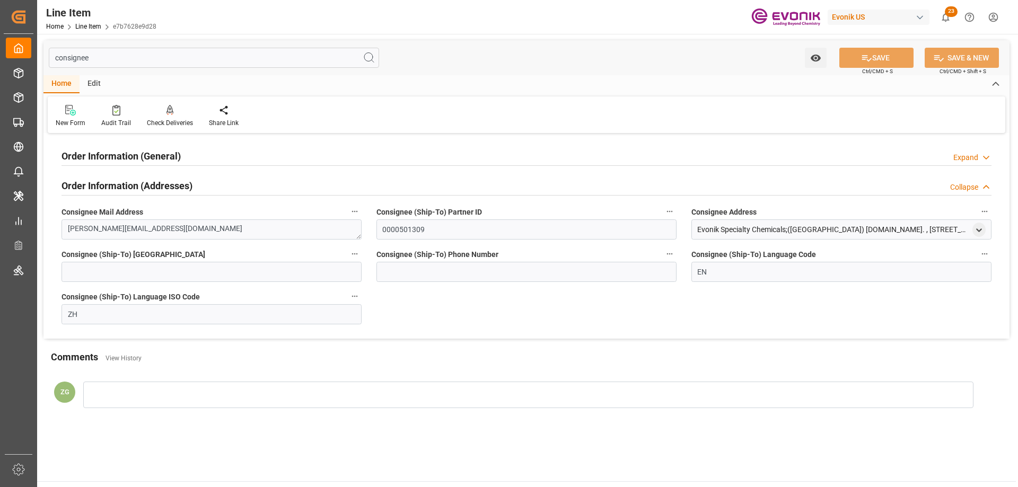
click at [146, 160] on h2 "Order Information (General)" at bounding box center [120, 156] width 119 height 14
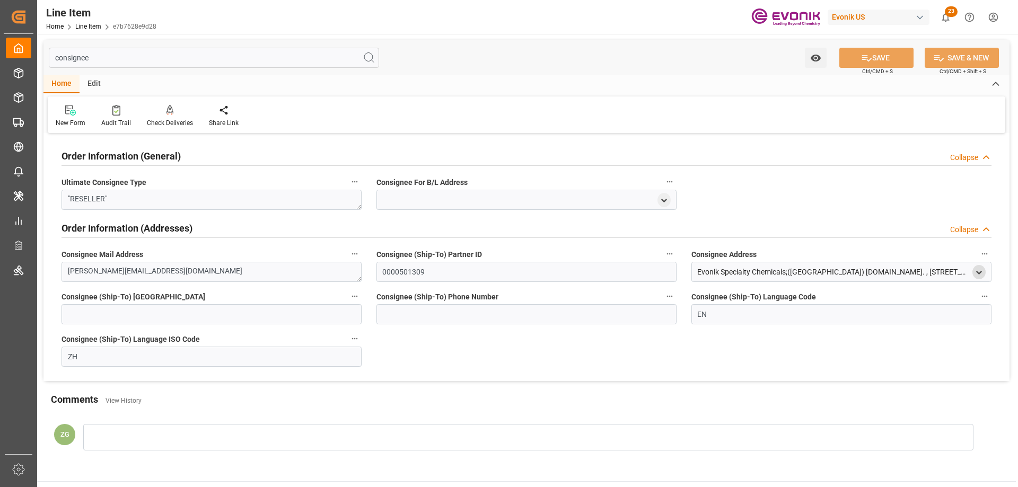
click at [979, 273] on polyline "open menu" at bounding box center [978, 272] width 5 height 2
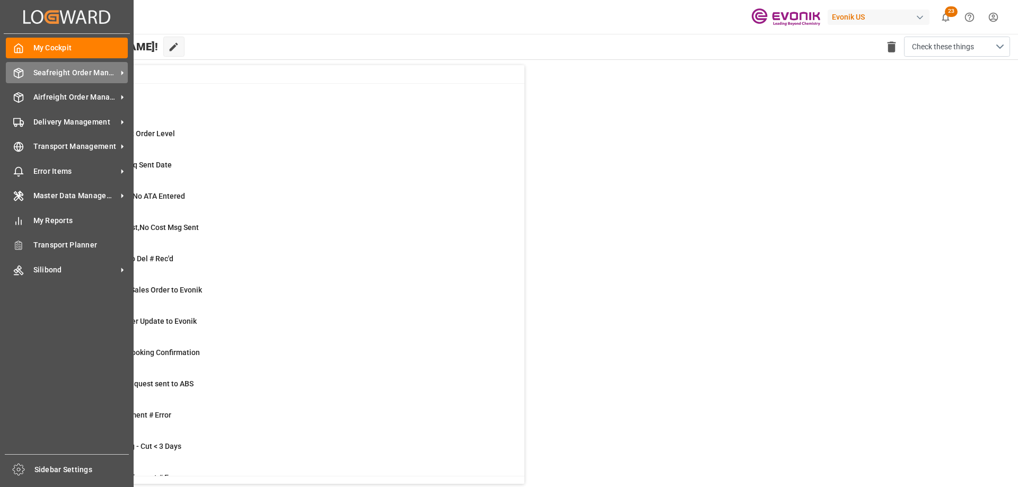
click at [49, 75] on span "Seafreight Order Management" at bounding box center [75, 72] width 84 height 11
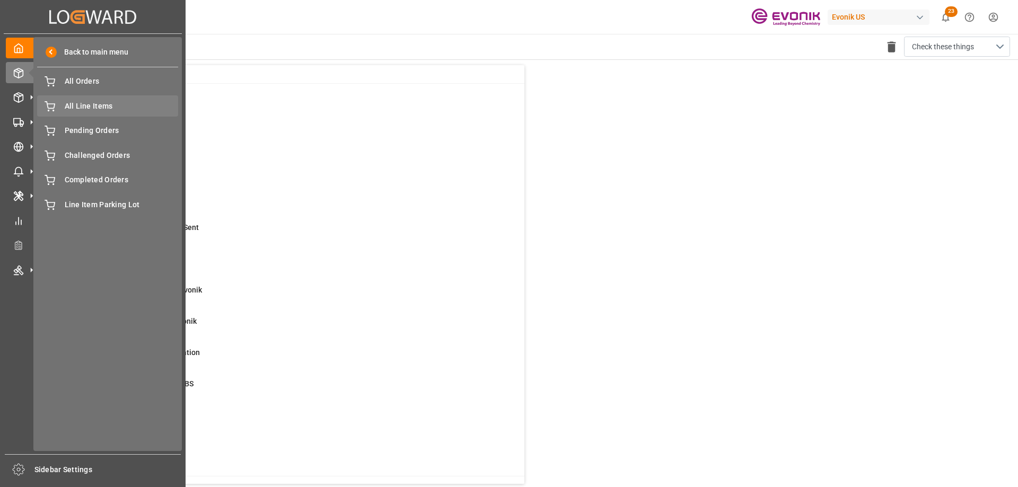
click at [86, 101] on span "All Line Items" at bounding box center [122, 106] width 114 height 11
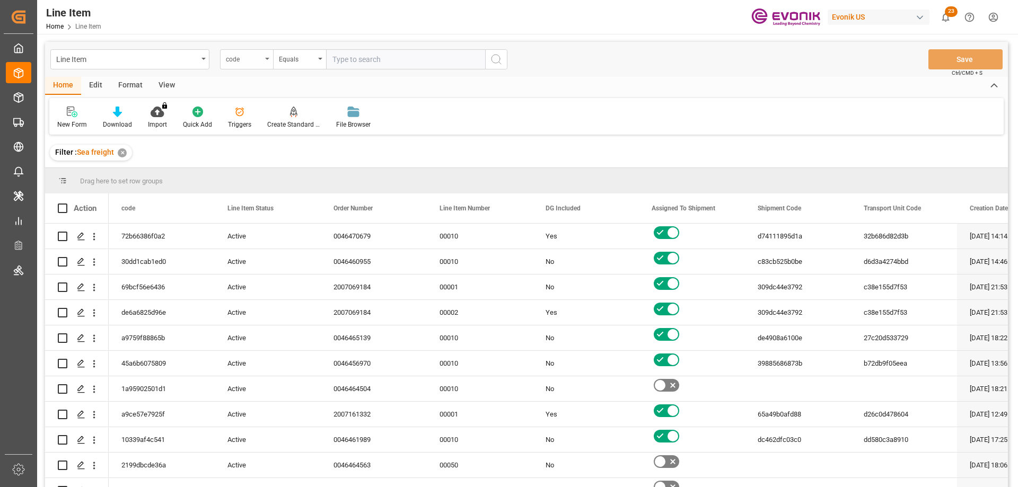
click at [261, 64] on div "code" at bounding box center [246, 59] width 53 height 20
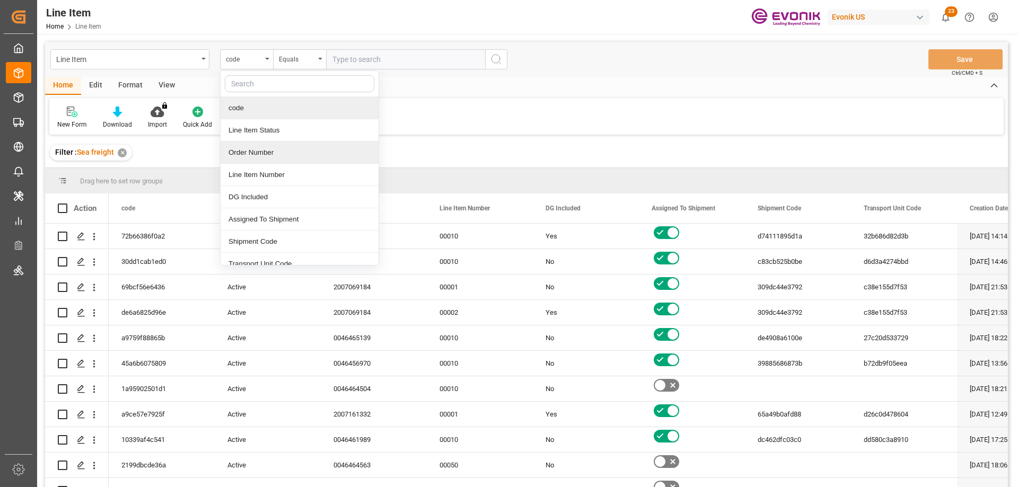
click at [245, 148] on div "Order Number" at bounding box center [300, 153] width 158 height 22
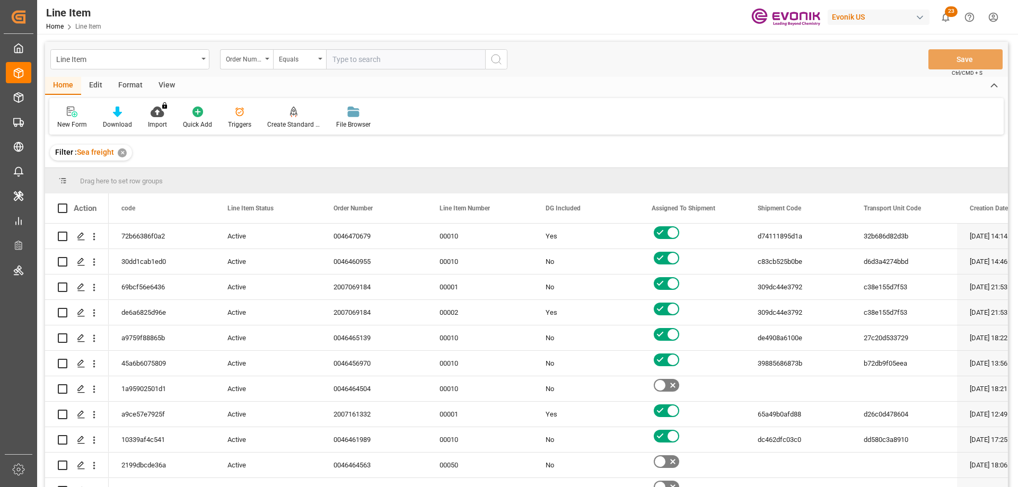
click at [172, 83] on div "View" at bounding box center [167, 86] width 32 height 18
click at [118, 118] on div "Standard Templates" at bounding box center [120, 117] width 69 height 23
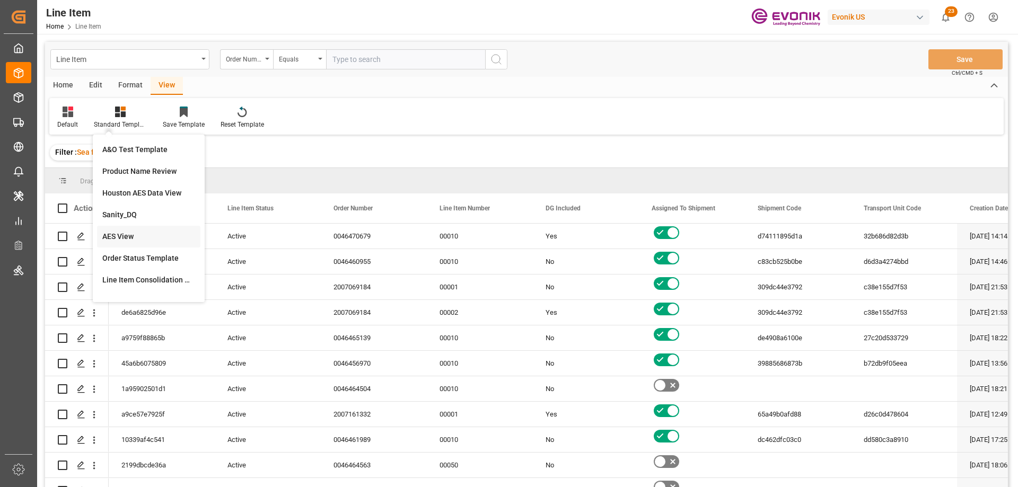
click at [115, 236] on div "AES View" at bounding box center [148, 236] width 93 height 11
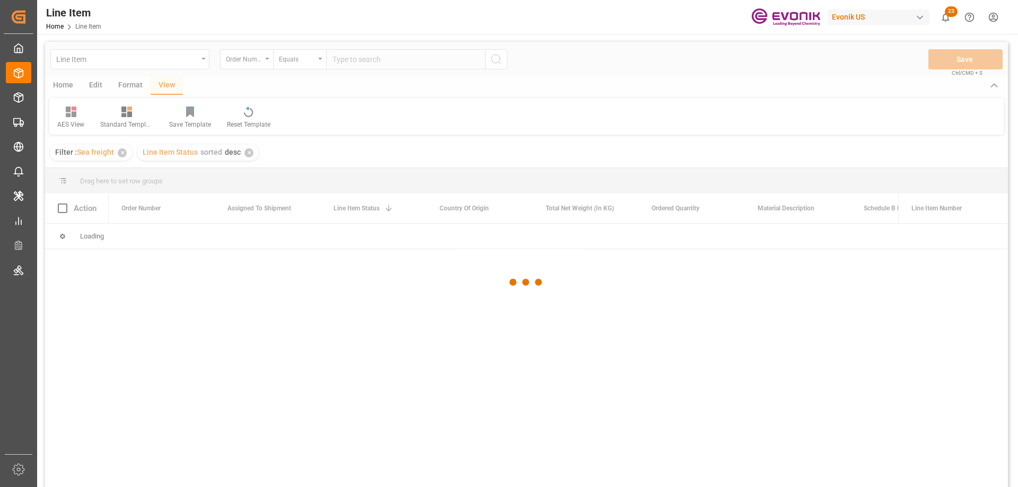
click at [379, 57] on div at bounding box center [526, 282] width 963 height 481
click at [375, 61] on div at bounding box center [526, 282] width 963 height 481
drag, startPoint x: 375, startPoint y: 61, endPoint x: 359, endPoint y: 61, distance: 15.4
click at [359, 61] on div at bounding box center [526, 282] width 963 height 481
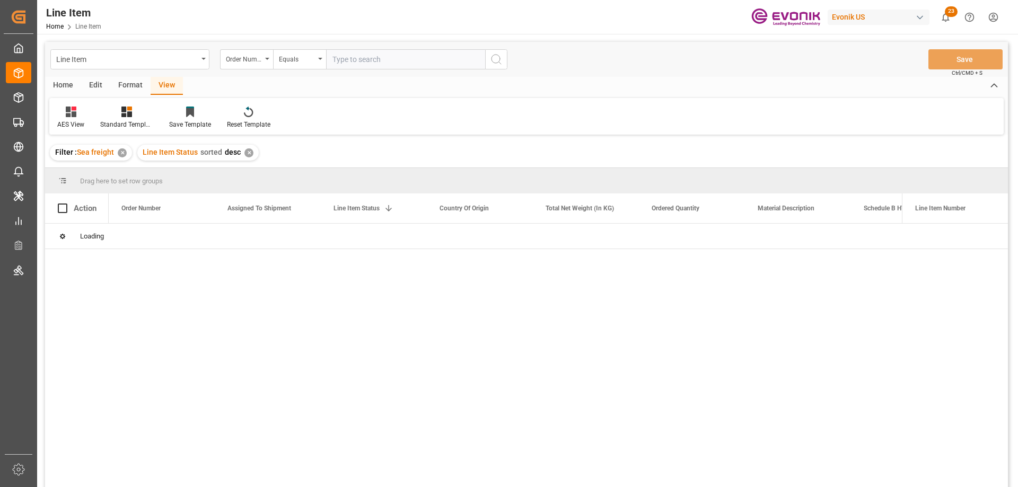
click at [355, 60] on input "text" at bounding box center [405, 59] width 159 height 20
paste input "0046467748"
type input "0046467748"
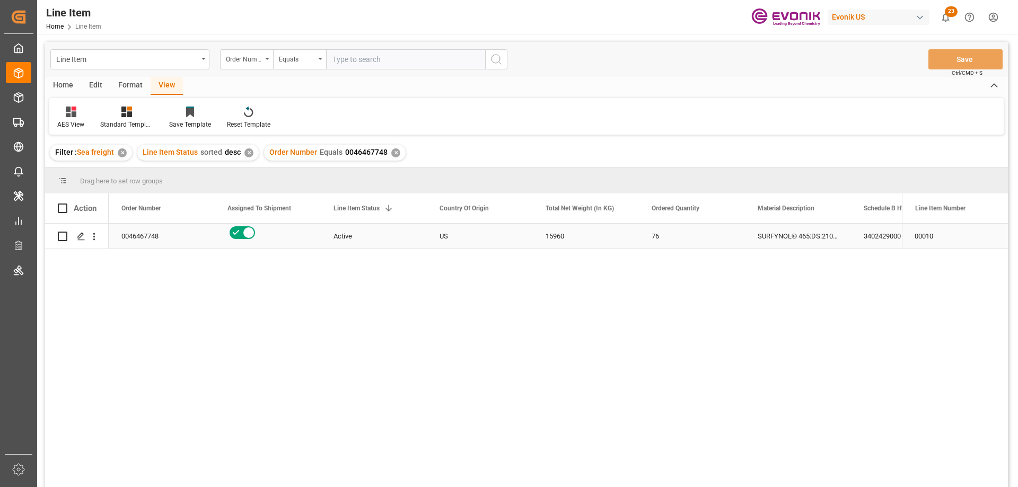
click at [282, 238] on div "Press SPACE to select this row." at bounding box center [267, 232] width 81 height 17
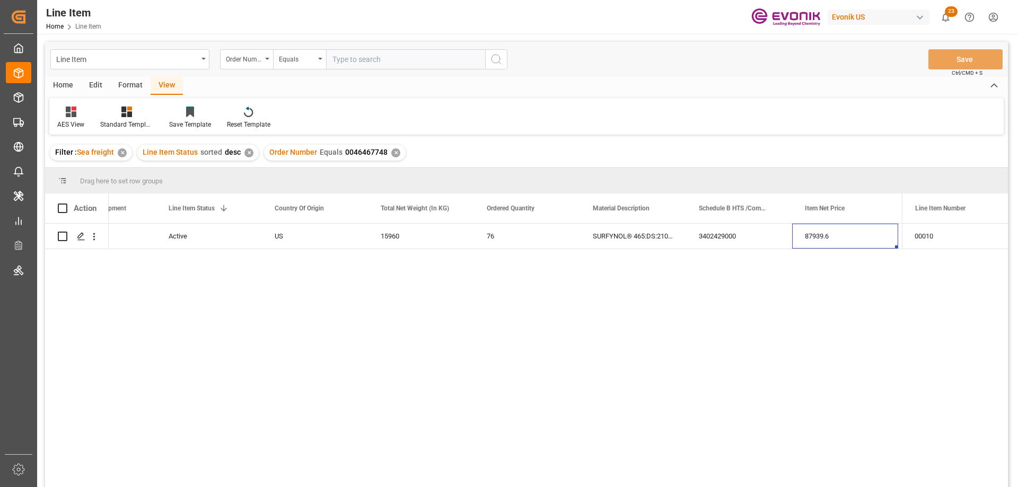
scroll to position [0, 271]
click at [93, 232] on icon "open menu" at bounding box center [94, 236] width 11 height 11
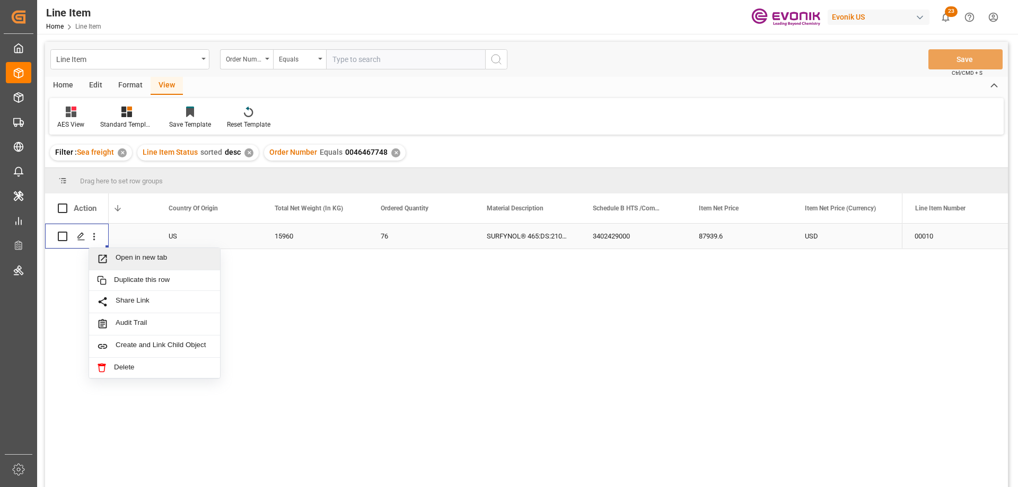
click at [125, 256] on span "Open in new tab" at bounding box center [164, 258] width 96 height 11
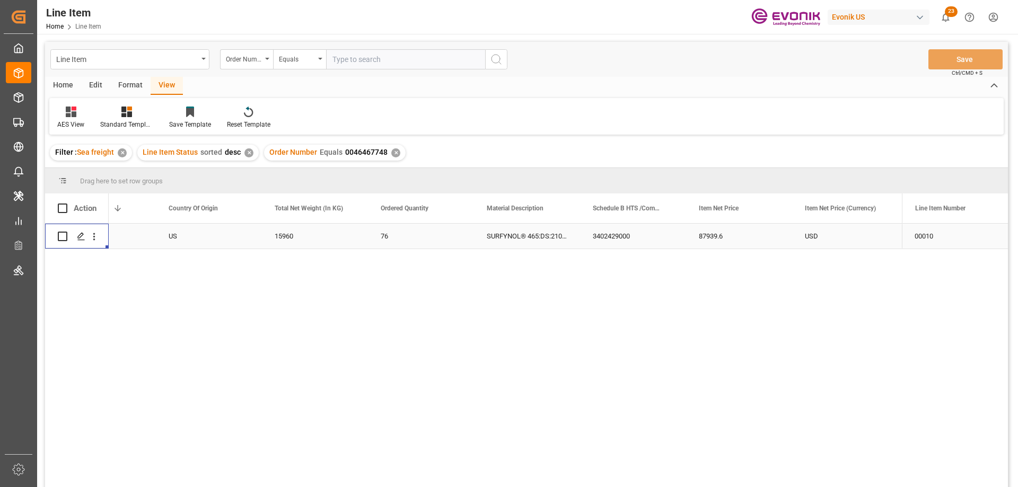
click at [382, 64] on input "text" at bounding box center [405, 59] width 159 height 20
paste input "0046465872"
type input "0046465872"
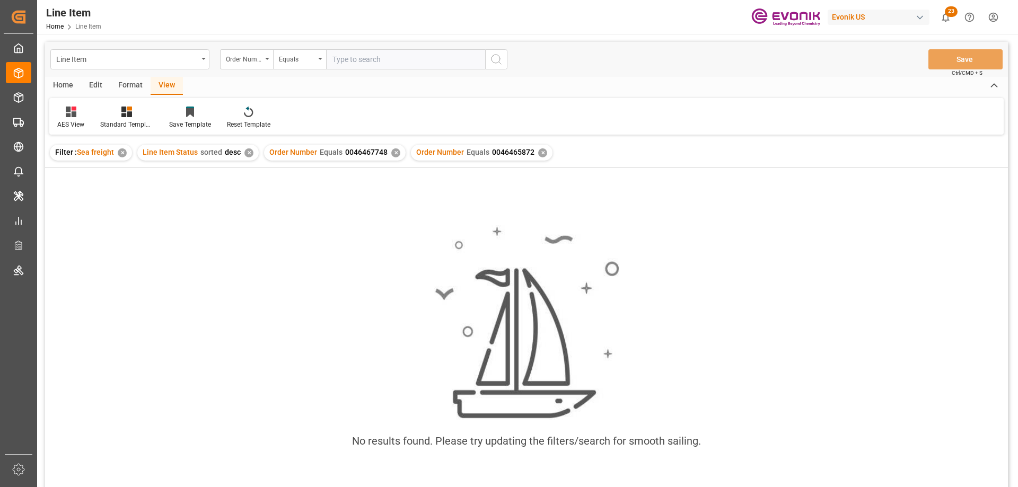
click at [391, 152] on div "✕" at bounding box center [395, 152] width 9 height 9
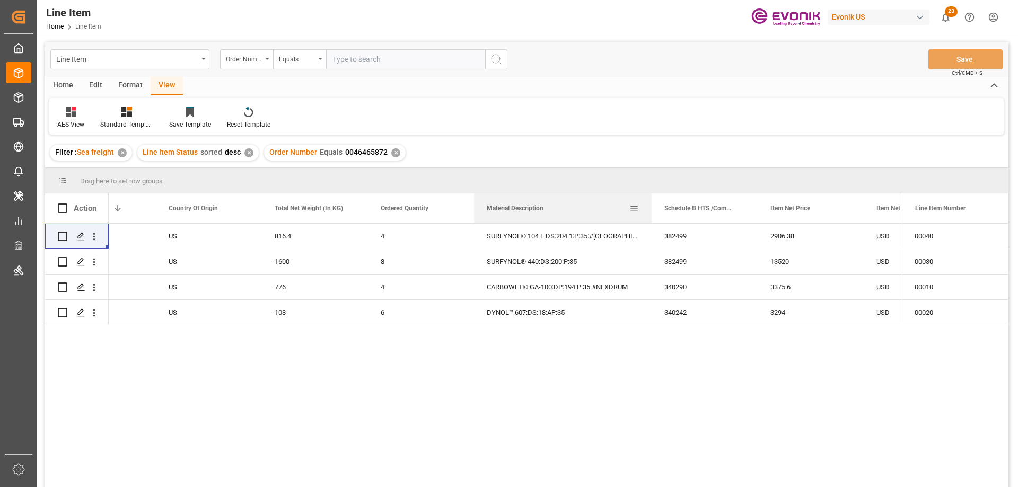
drag, startPoint x: 578, startPoint y: 204, endPoint x: 650, endPoint y: 208, distance: 71.7
click at [650, 208] on div at bounding box center [651, 208] width 4 height 30
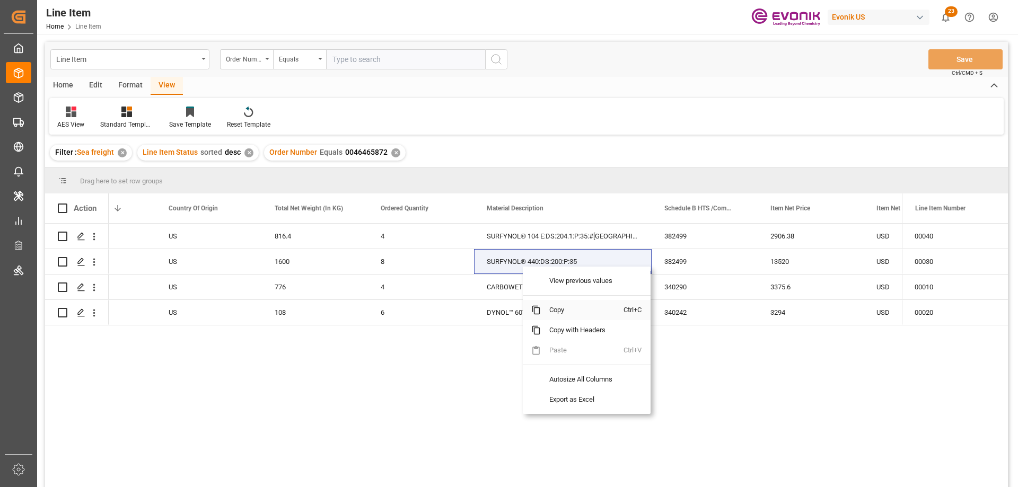
click at [544, 306] on span "Copy" at bounding box center [582, 310] width 83 height 20
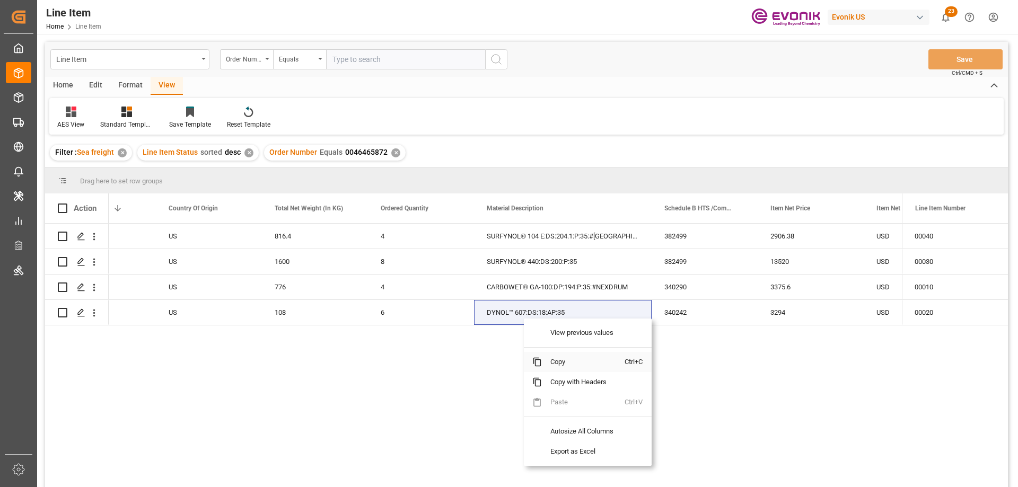
click at [556, 363] on span "Copy" at bounding box center [583, 362] width 83 height 20
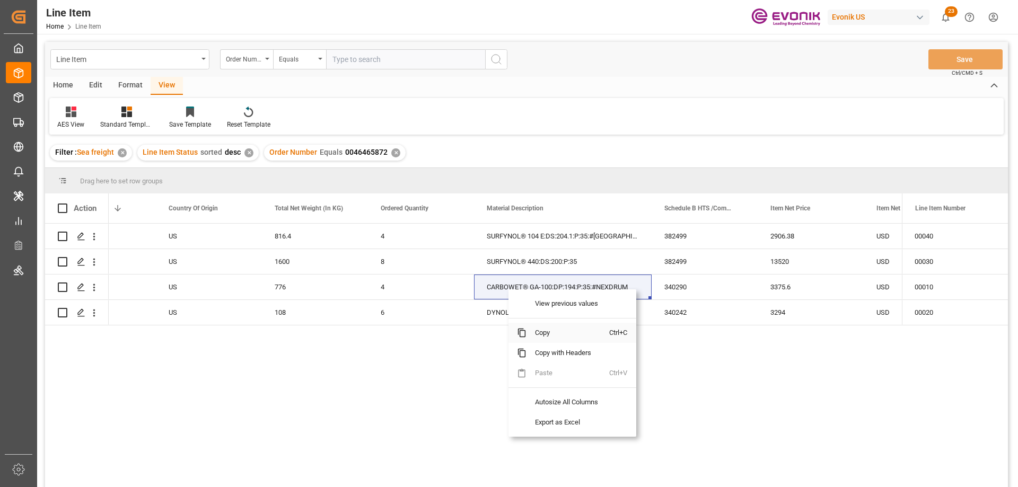
click at [561, 333] on span "Copy" at bounding box center [567, 333] width 83 height 20
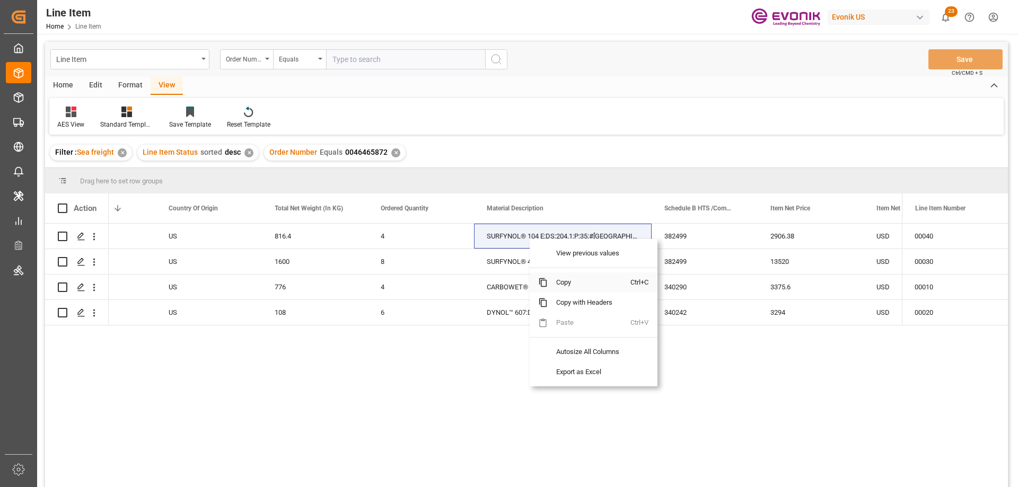
click at [562, 285] on span "Copy" at bounding box center [589, 282] width 83 height 20
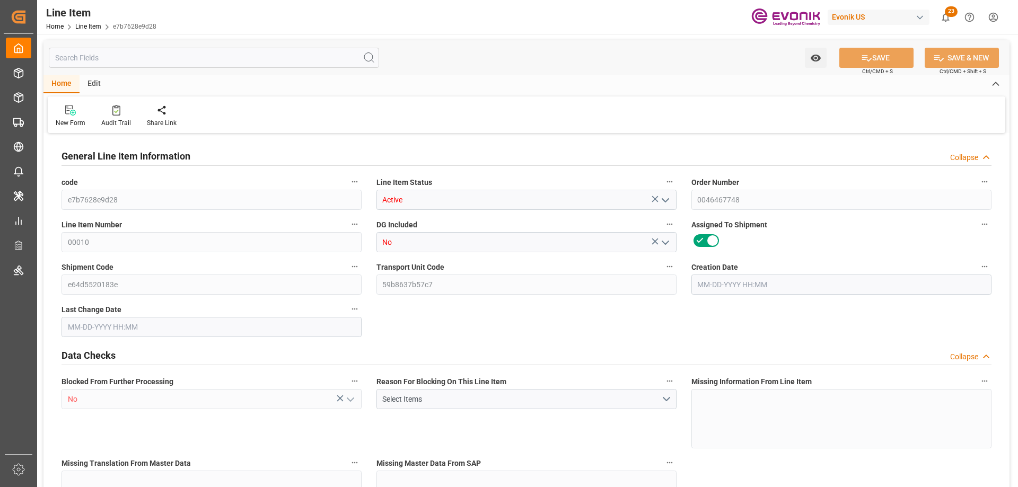
type input "19"
type input "17183.6"
type input "15960"
type input "22.9921"
type input "76"
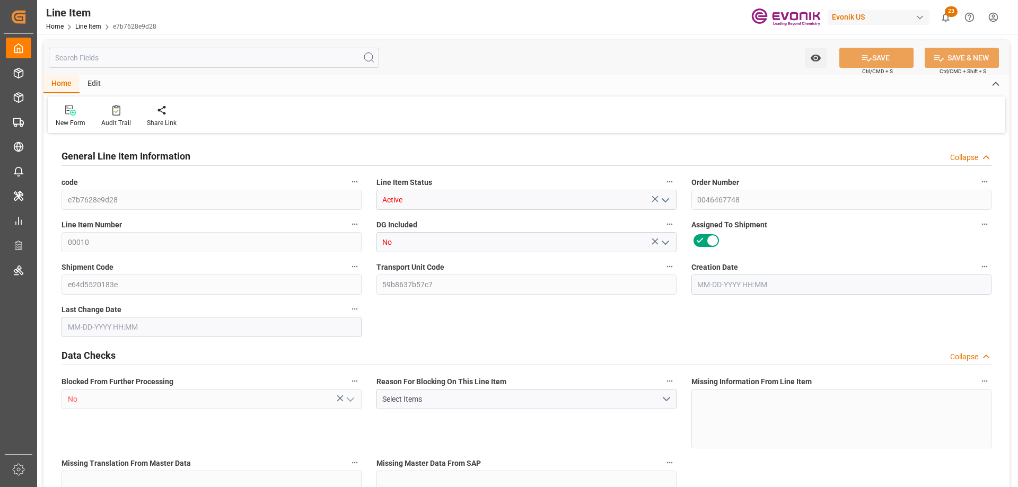
type input "87939.6"
type input "76"
type input "17183.6"
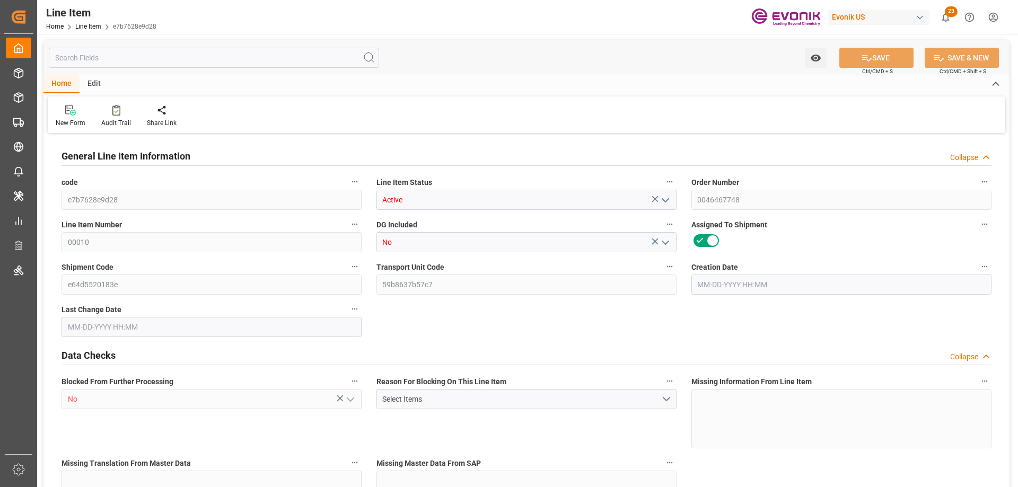
type input "17563.6"
type input "15960"
type input "22.9921"
type input "22992.052"
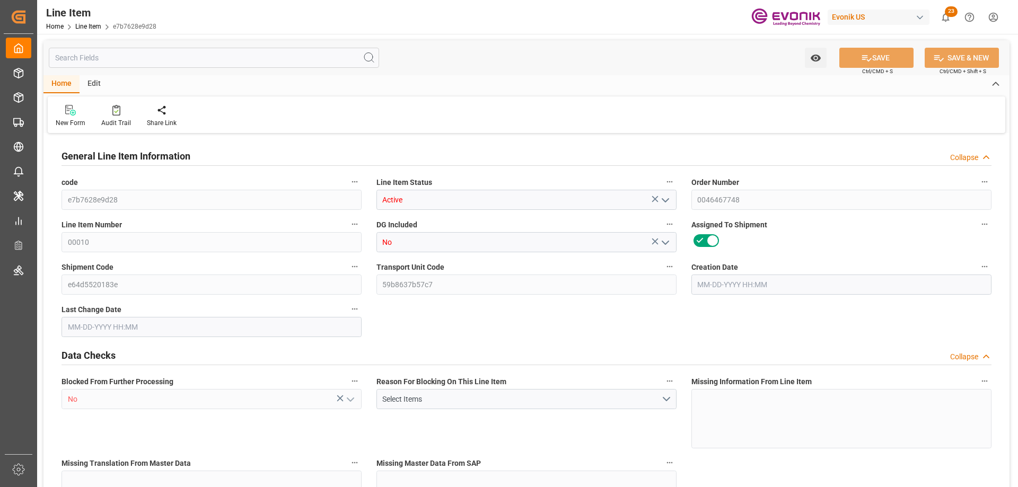
type input "76"
type input "17183.6"
type input "15960"
type input "22.9921"
type input "[DATE] 18:14"
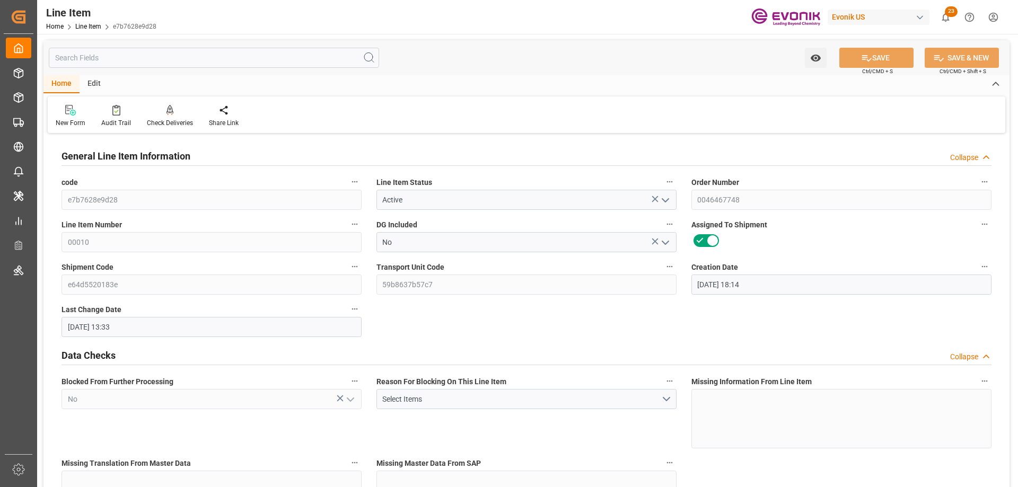
type input "[DATE] 13:33"
type input "[DATE]"
click at [205, 59] on input "text" at bounding box center [214, 58] width 330 height 20
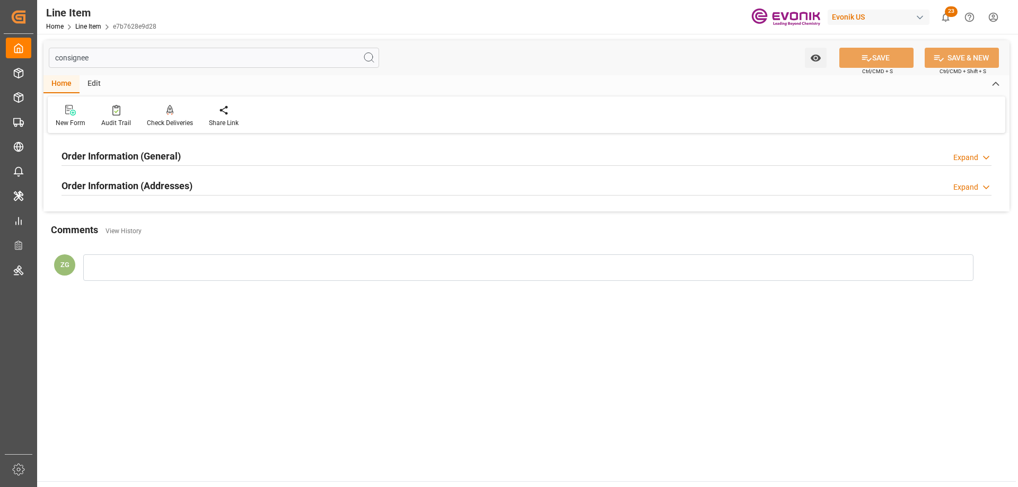
type input "consignee"
click at [164, 175] on div "Order Information (Addresses) Expand" at bounding box center [526, 186] width 945 height 30
drag, startPoint x: 164, startPoint y: 198, endPoint x: 164, endPoint y: 175, distance: 22.8
click at [164, 193] on div "Order Information (Addresses) Expand" at bounding box center [526, 186] width 945 height 30
click at [164, 171] on div "Order Information (General) Expand" at bounding box center [526, 157] width 945 height 30
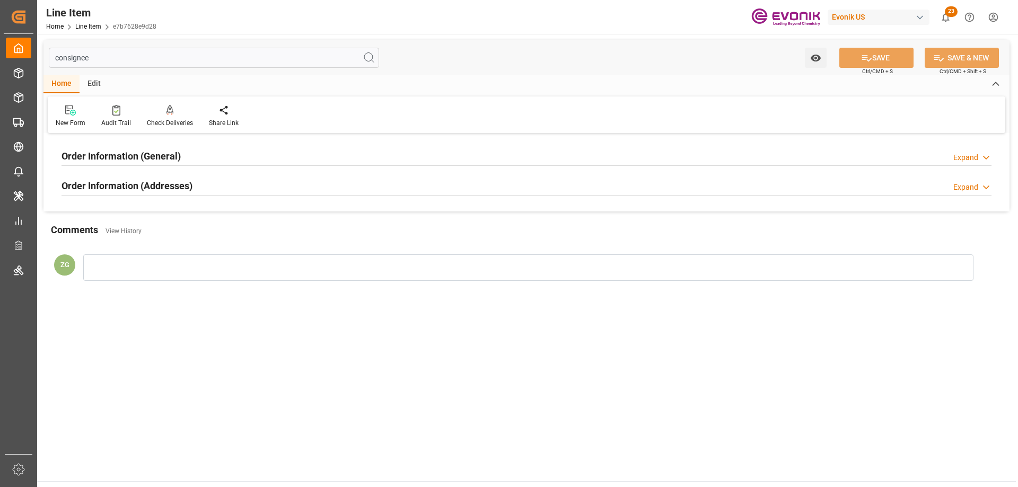
click at [143, 162] on h2 "Order Information (General)" at bounding box center [120, 156] width 119 height 14
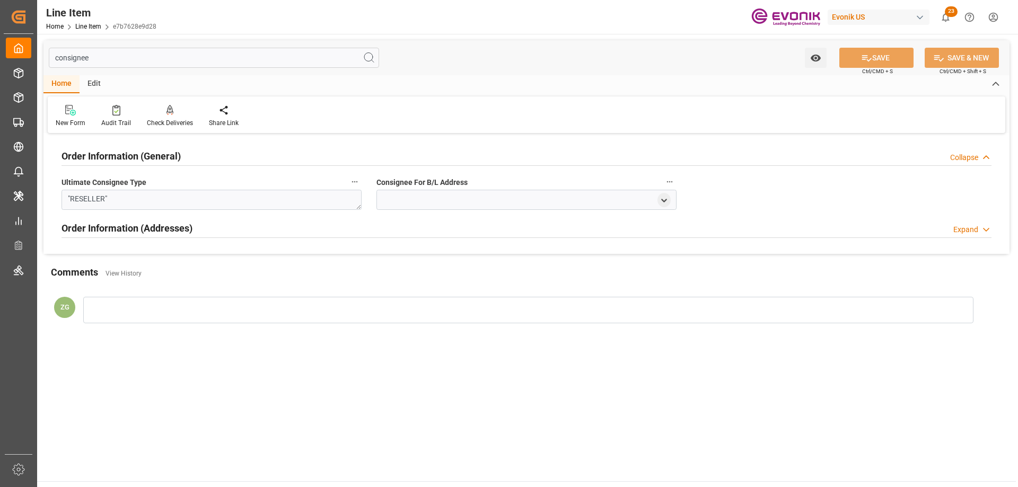
click at [157, 233] on h2 "Order Information (Addresses)" at bounding box center [126, 228] width 131 height 14
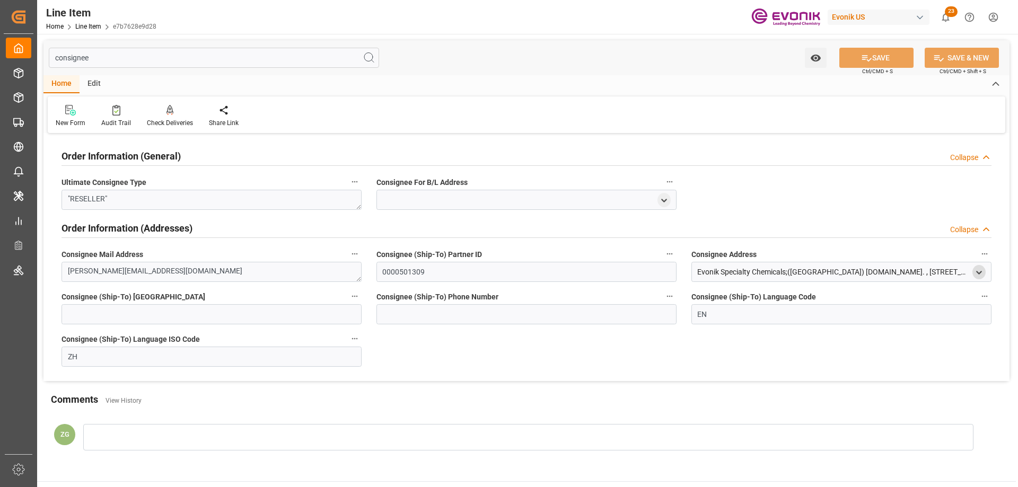
click at [975, 271] on icon "open menu" at bounding box center [978, 272] width 9 height 9
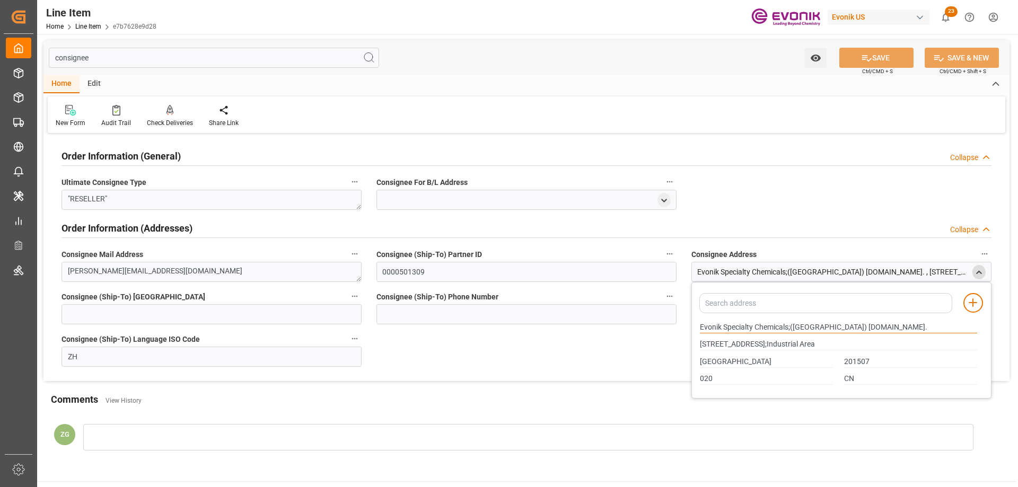
drag, startPoint x: 701, startPoint y: 327, endPoint x: 789, endPoint y: 327, distance: 88.0
click at [789, 327] on input "Evonik Specialty Chemicals;([GEOGRAPHIC_DATA]) [DOMAIN_NAME]." at bounding box center [838, 328] width 277 height 12
